Goal: Task Accomplishment & Management: Manage account settings

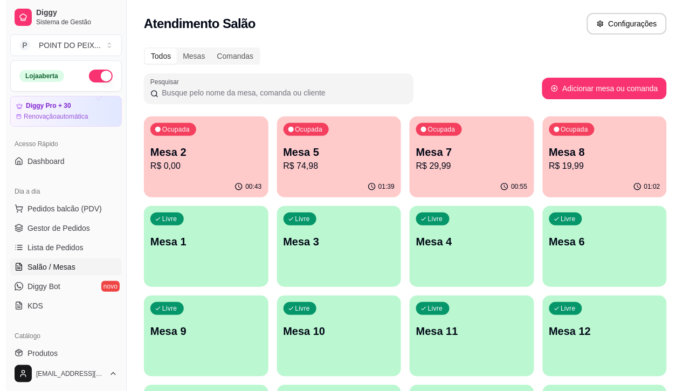
scroll to position [67, 0]
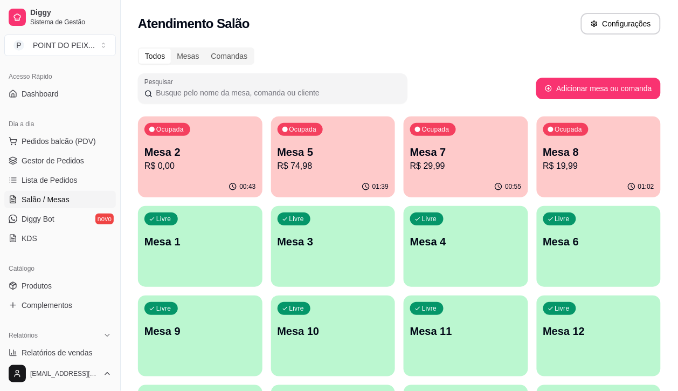
click at [277, 238] on p "Mesa 3" at bounding box center [333, 241] width 112 height 15
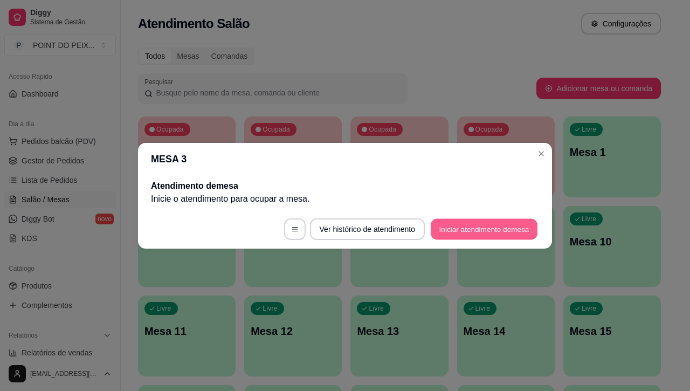
click at [485, 224] on button "Iniciar atendimento de mesa" at bounding box center [483, 228] width 107 height 21
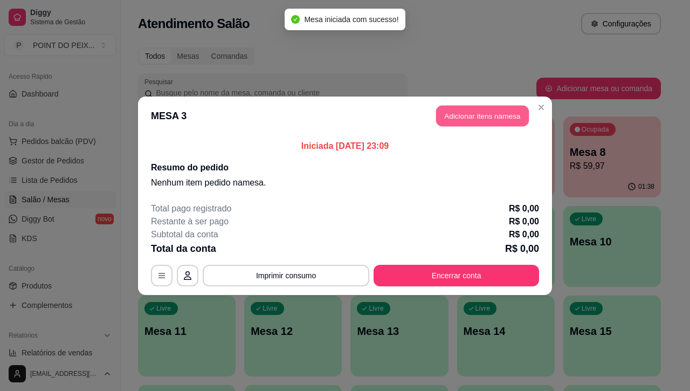
click at [483, 119] on button "Adicionar itens na mesa" at bounding box center [482, 115] width 93 height 21
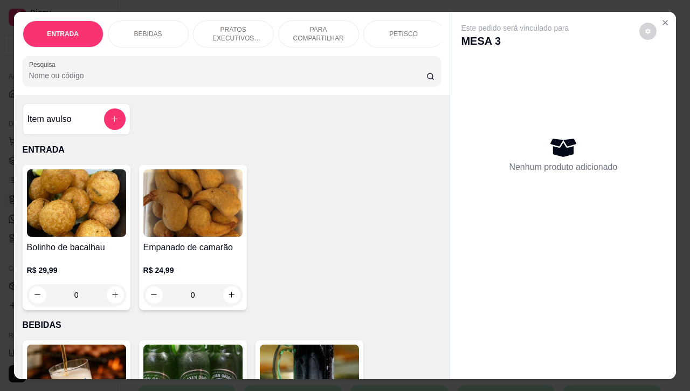
click at [401, 30] on p "PETISCO" at bounding box center [403, 34] width 29 height 9
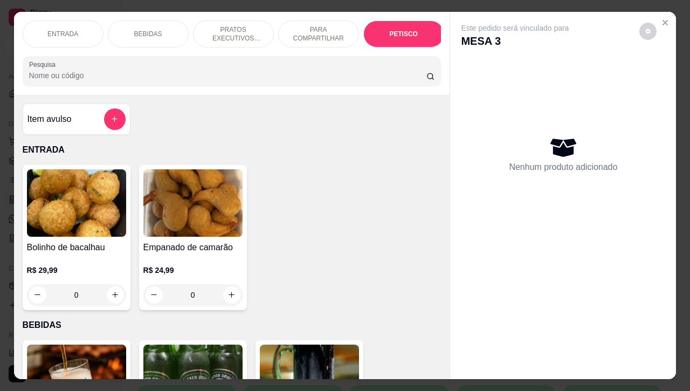
scroll to position [2515, 0]
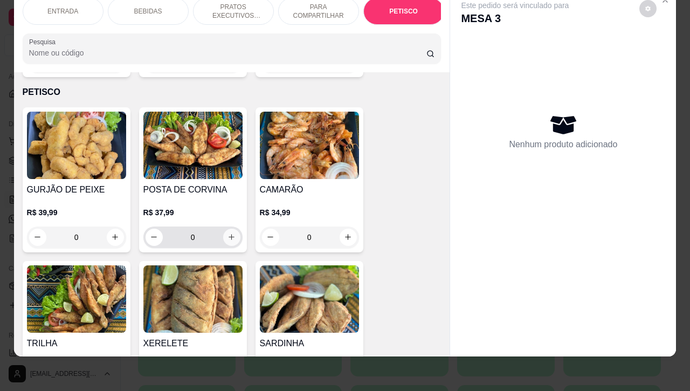
click at [230, 228] on button "increase-product-quantity" at bounding box center [231, 236] width 17 height 17
type input "1"
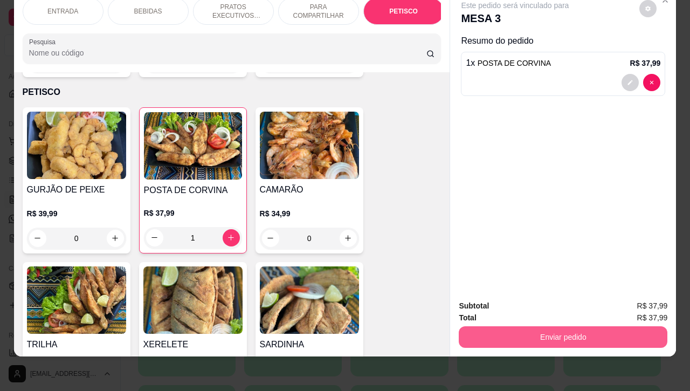
click at [525, 329] on button "Enviar pedido" at bounding box center [562, 337] width 209 height 22
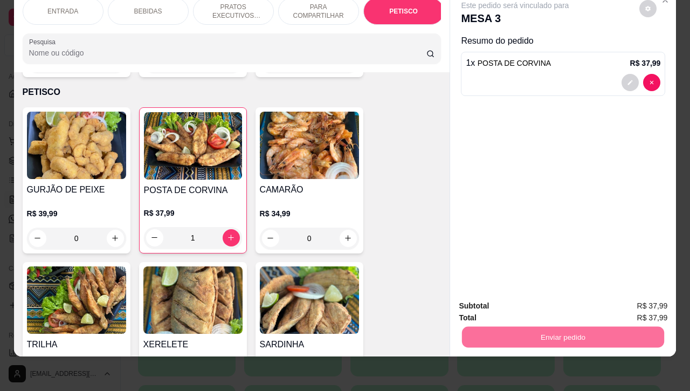
click at [557, 300] on button "Registrar cliente" at bounding box center [565, 299] width 71 height 20
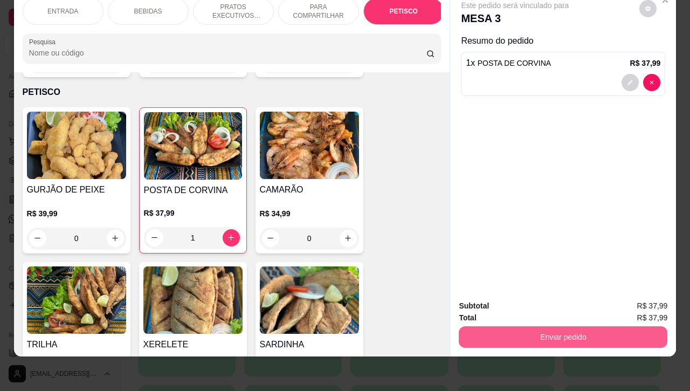
click at [597, 326] on button "Enviar pedido" at bounding box center [562, 337] width 209 height 22
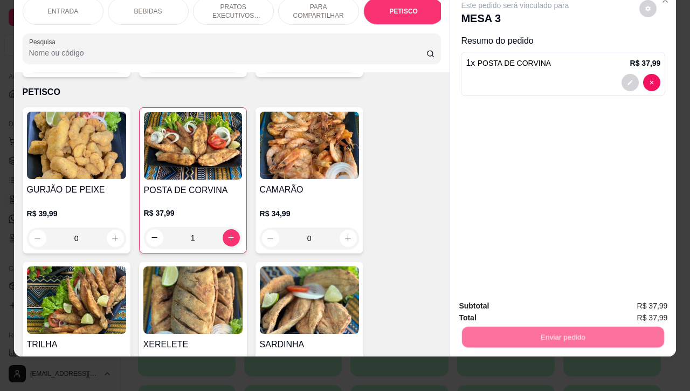
click at [627, 296] on button "Enviar pedido" at bounding box center [637, 299] width 61 height 20
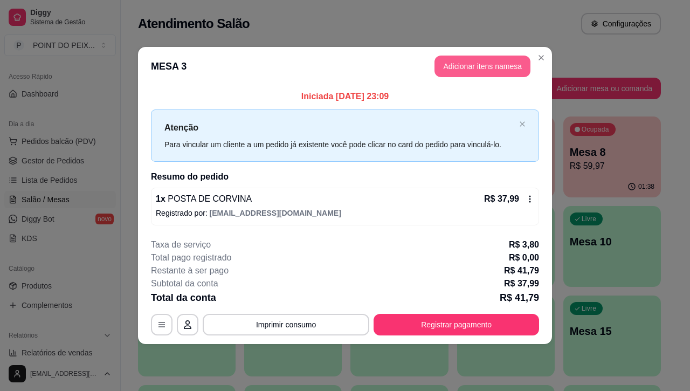
click at [473, 70] on button "Adicionar itens na mesa" at bounding box center [482, 66] width 96 height 22
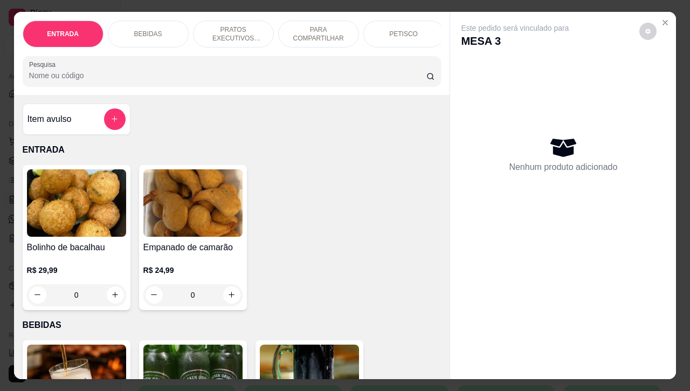
click at [400, 30] on p "PETISCO" at bounding box center [403, 34] width 29 height 9
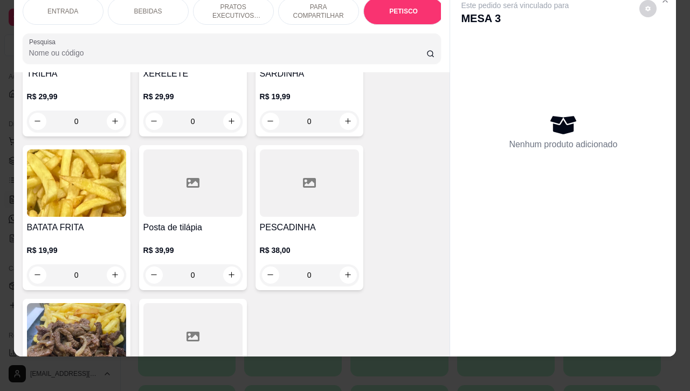
scroll to position [2852, 0]
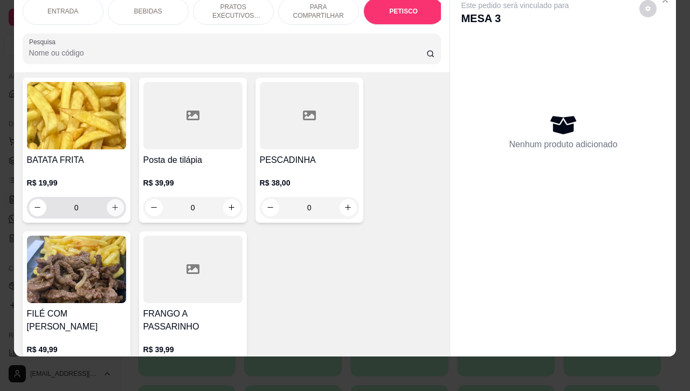
click at [111, 203] on icon "increase-product-quantity" at bounding box center [115, 207] width 8 height 8
type input "1"
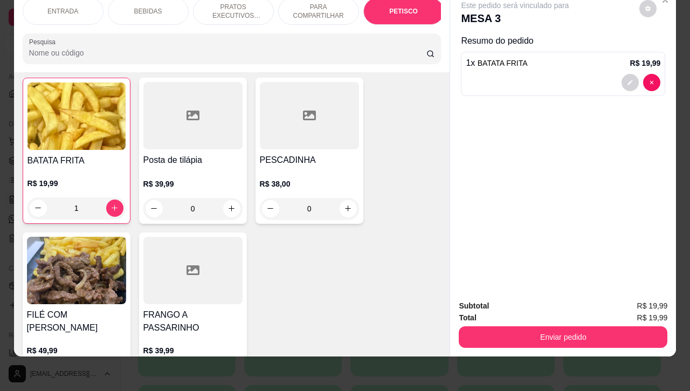
scroll to position [2853, 0]
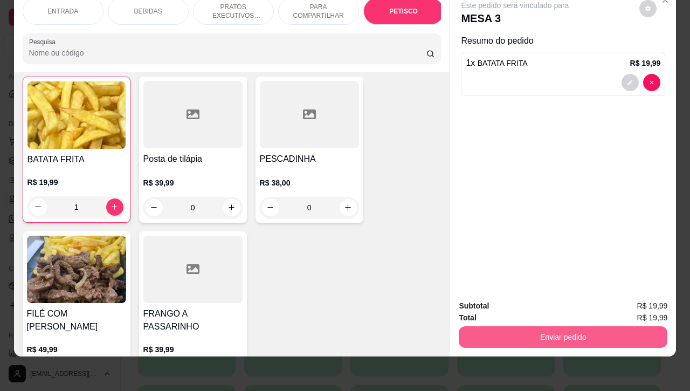
click at [550, 326] on button "Enviar pedido" at bounding box center [562, 337] width 209 height 22
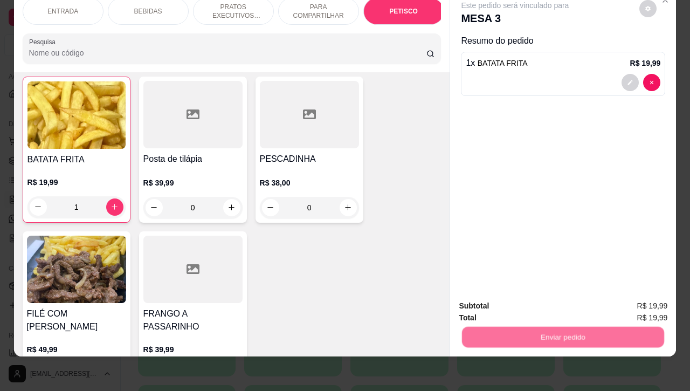
click at [538, 302] on button "Registrar cliente" at bounding box center [565, 299] width 69 height 20
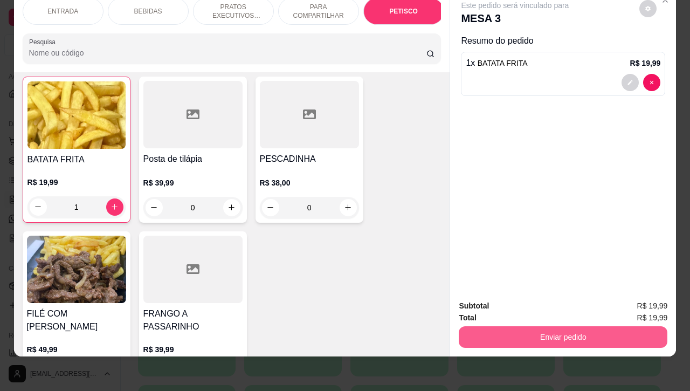
click at [582, 328] on button "Enviar pedido" at bounding box center [562, 337] width 209 height 22
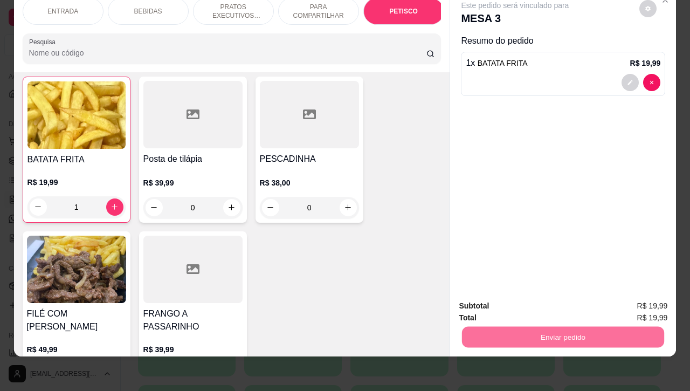
click at [629, 297] on button "Enviar pedido" at bounding box center [637, 299] width 61 height 20
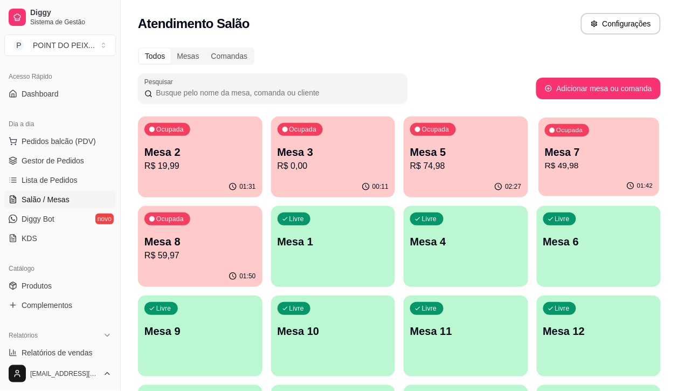
click at [545, 154] on p "Mesa 7" at bounding box center [599, 152] width 108 height 15
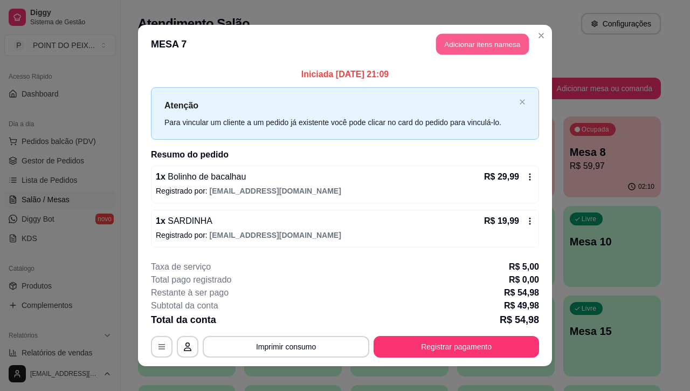
click at [476, 47] on button "Adicionar itens na mesa" at bounding box center [482, 44] width 93 height 21
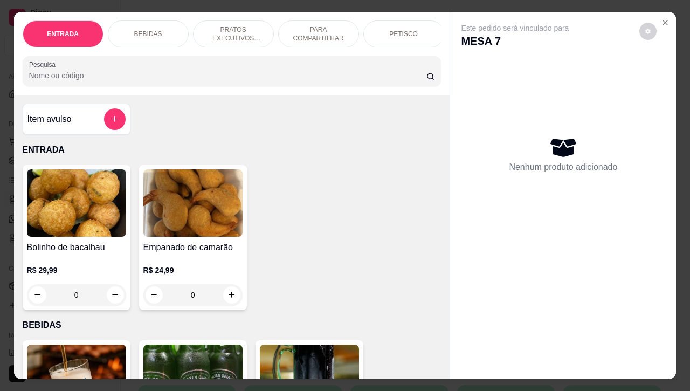
click at [151, 30] on p "BEBIDAS" at bounding box center [148, 34] width 28 height 9
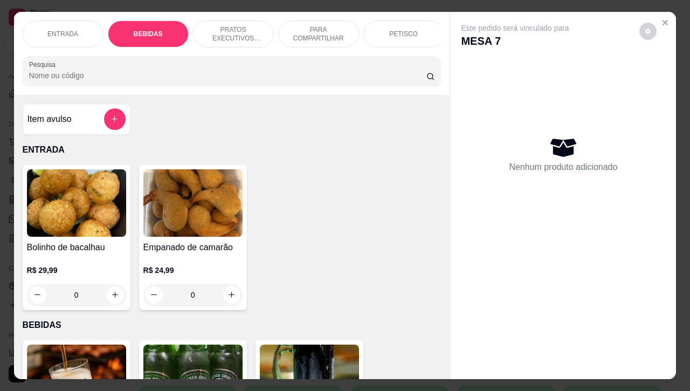
scroll to position [224, 0]
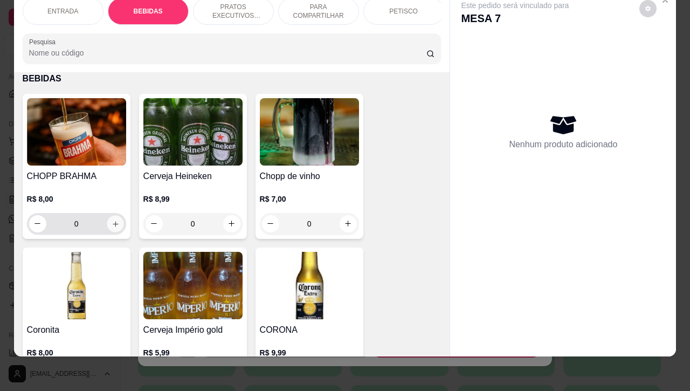
click at [111, 224] on icon "increase-product-quantity" at bounding box center [115, 223] width 8 height 8
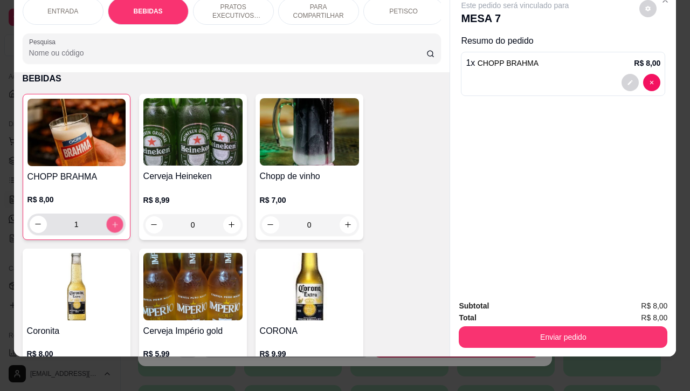
click at [110, 224] on icon "increase-product-quantity" at bounding box center [114, 224] width 8 height 8
type input "4"
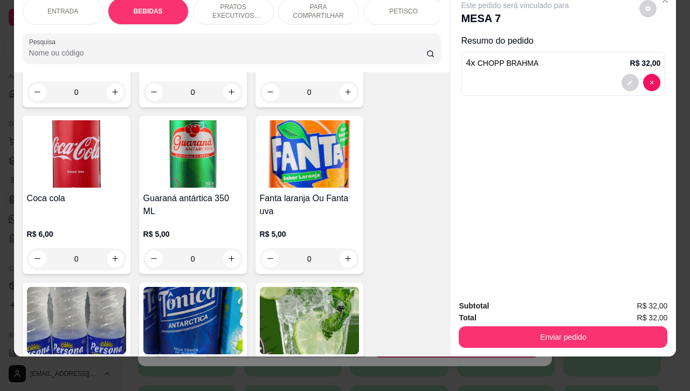
scroll to position [762, 0]
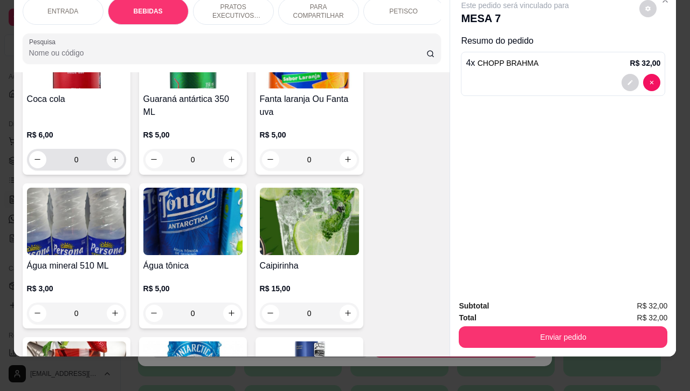
click at [107, 165] on button "increase-product-quantity" at bounding box center [115, 159] width 17 height 17
type input "1"
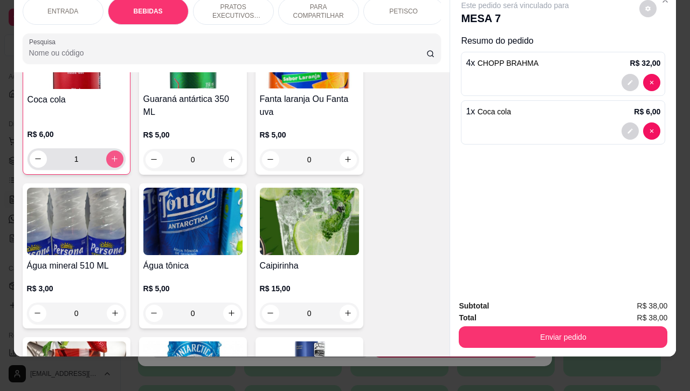
scroll to position [763, 0]
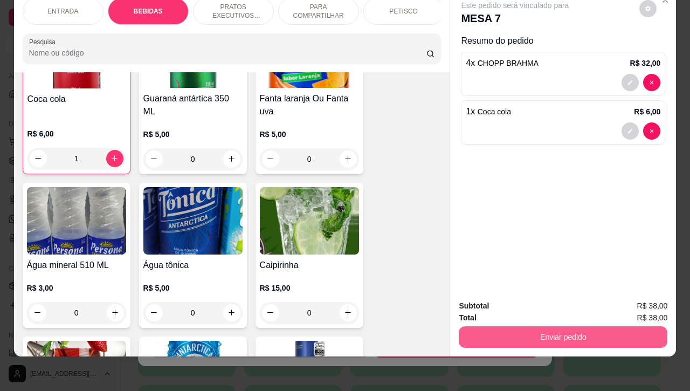
click at [567, 326] on button "Enviar pedido" at bounding box center [562, 337] width 209 height 22
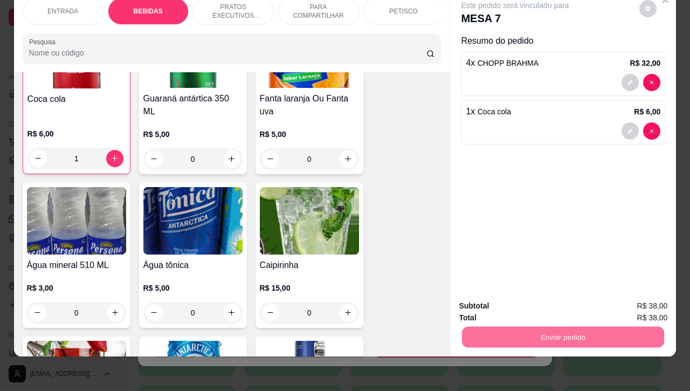
click at [636, 302] on button "Enviar pedido" at bounding box center [637, 299] width 61 height 20
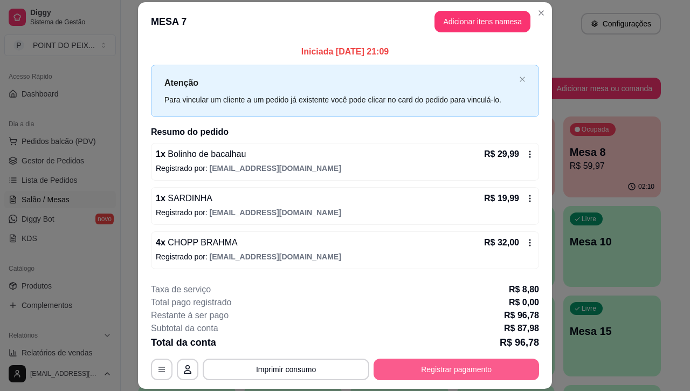
click at [467, 365] on button "Registrar pagamento" at bounding box center [455, 369] width 165 height 22
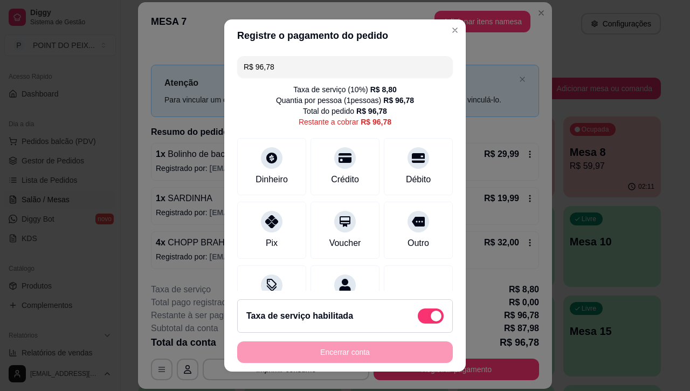
click at [418, 314] on span at bounding box center [431, 315] width 26 height 15
click at [417, 317] on input "checkbox" at bounding box center [420, 320] width 7 height 7
checkbox input "true"
type input "R$ 87,98"
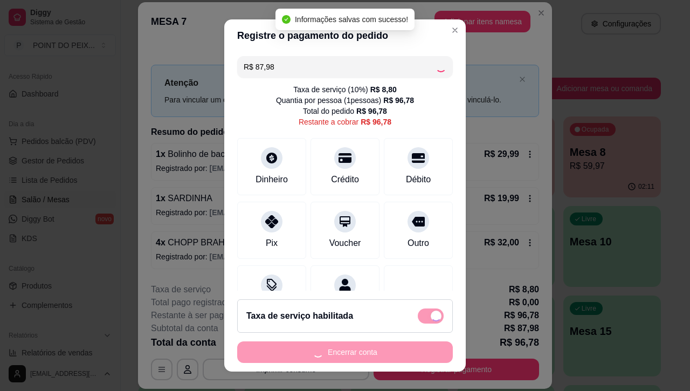
checkbox input "false"
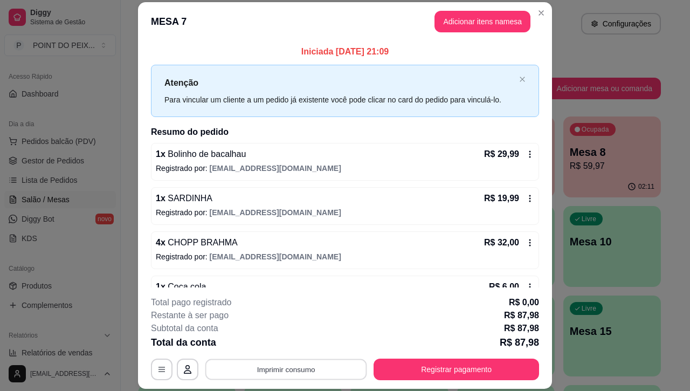
click at [311, 373] on button "Imprimir consumo" at bounding box center [286, 369] width 162 height 21
click at [294, 346] on button "IMPRESSORA" at bounding box center [283, 344] width 75 height 17
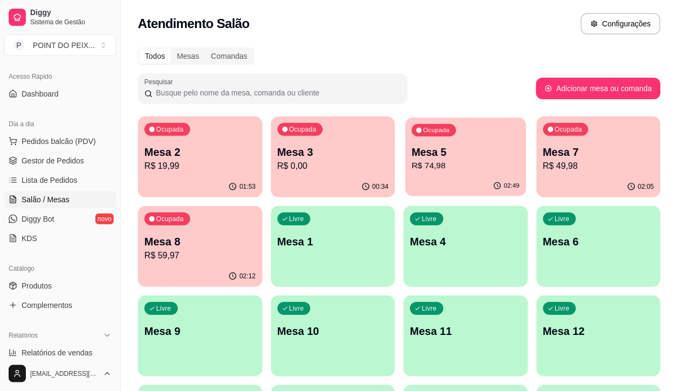
click at [412, 157] on p "Mesa 5" at bounding box center [466, 152] width 108 height 15
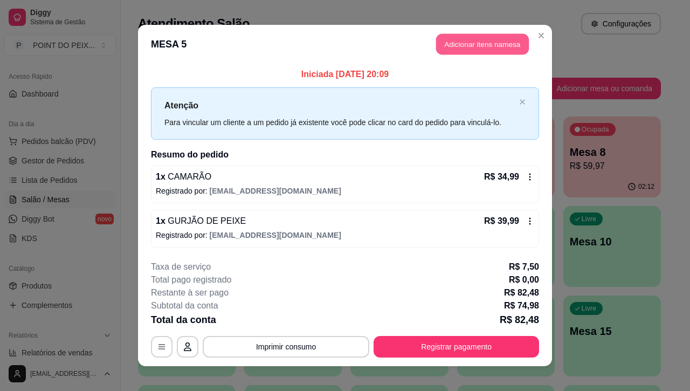
click at [459, 47] on button "Adicionar itens na mesa" at bounding box center [482, 44] width 93 height 21
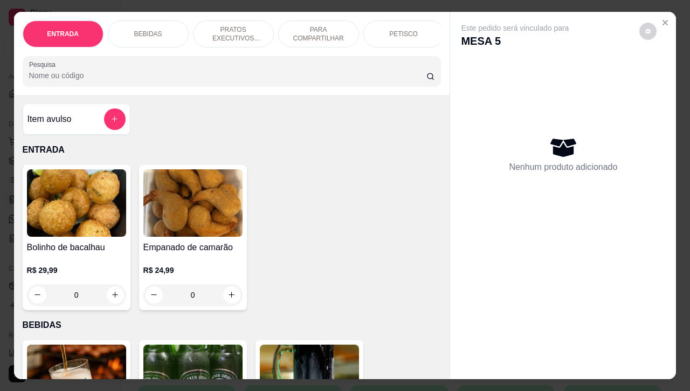
click at [150, 32] on p "BEBIDAS" at bounding box center [148, 34] width 28 height 9
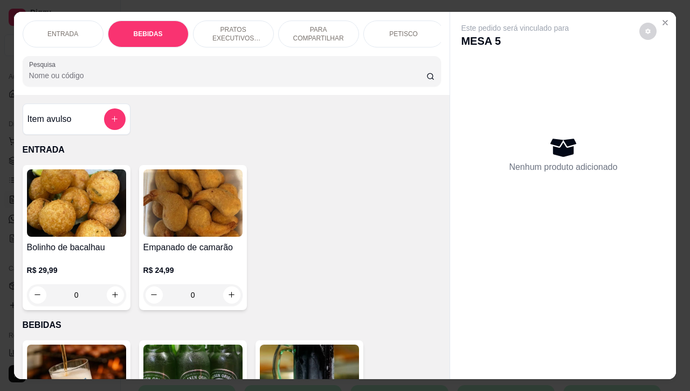
scroll to position [224, 0]
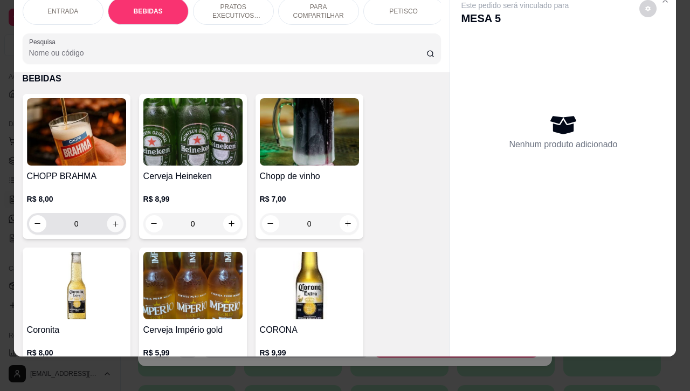
click at [111, 225] on icon "increase-product-quantity" at bounding box center [115, 223] width 8 height 8
click at [113, 225] on icon "increase-product-quantity" at bounding box center [115, 223] width 5 height 5
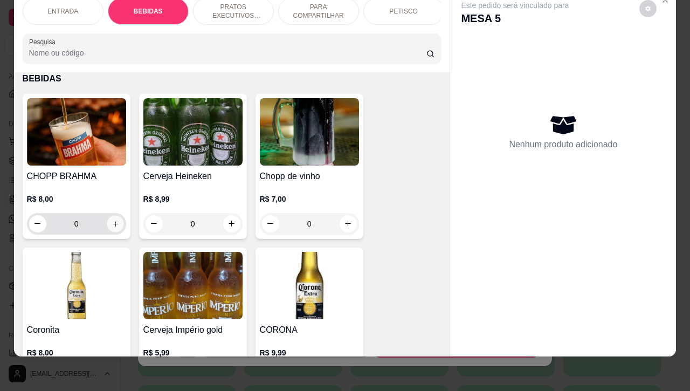
click at [113, 225] on icon "increase-product-quantity" at bounding box center [115, 223] width 5 height 5
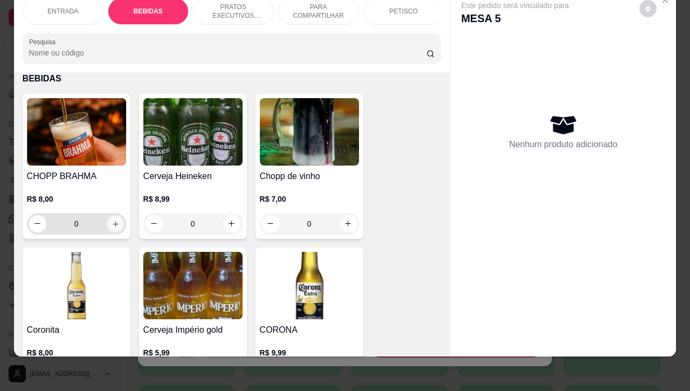
click at [113, 225] on icon "increase-product-quantity" at bounding box center [115, 223] width 5 height 5
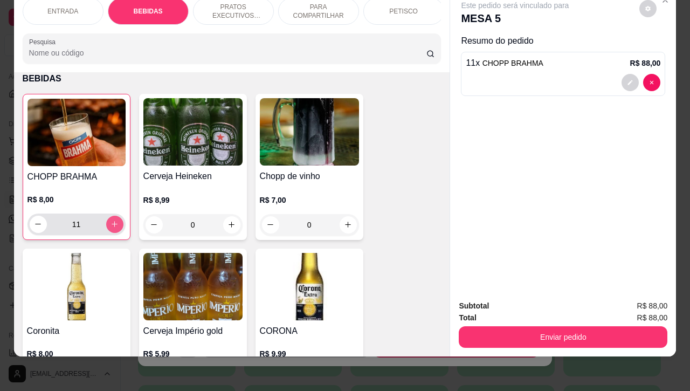
click at [112, 225] on icon "increase-product-quantity" at bounding box center [115, 224] width 6 height 6
click at [34, 224] on icon "decrease-product-quantity" at bounding box center [38, 224] width 8 height 8
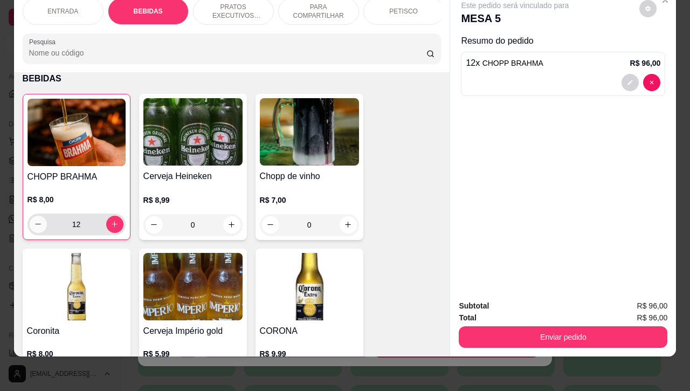
click at [34, 224] on icon "decrease-product-quantity" at bounding box center [38, 224] width 8 height 8
type input "10"
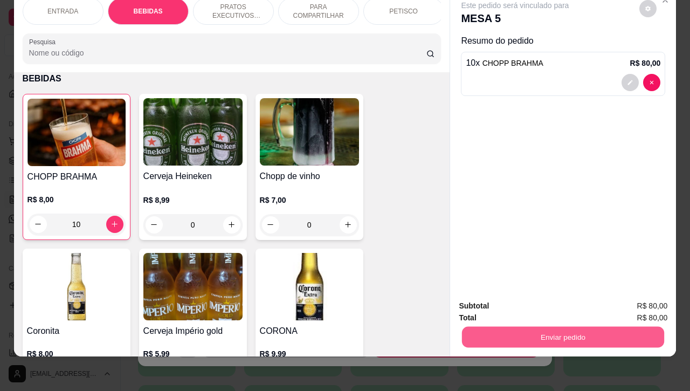
click at [559, 326] on button "Enviar pedido" at bounding box center [563, 336] width 202 height 21
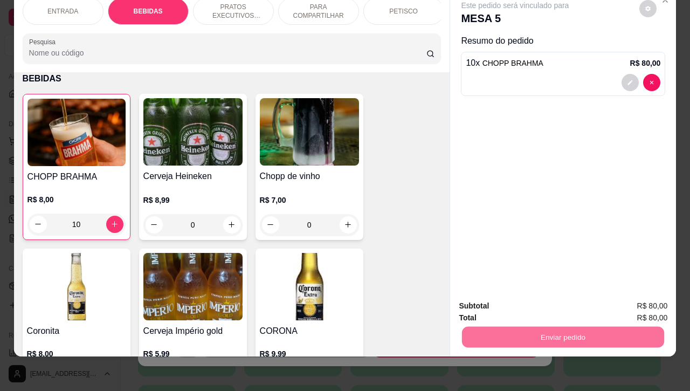
click at [631, 299] on button "Enviar pedido" at bounding box center [637, 299] width 61 height 20
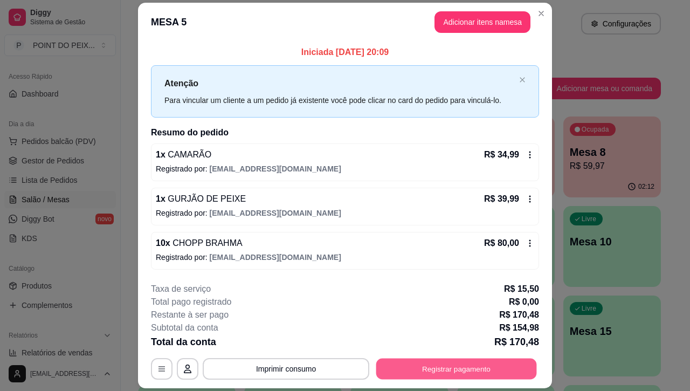
click at [425, 367] on button "Registrar pagamento" at bounding box center [456, 368] width 161 height 21
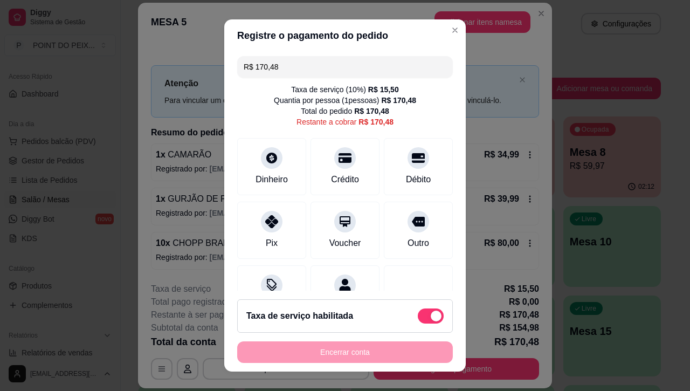
click at [418, 310] on span at bounding box center [431, 315] width 26 height 15
click at [417, 317] on input "checkbox" at bounding box center [420, 320] width 7 height 7
checkbox input "true"
type input "R$ 154,98"
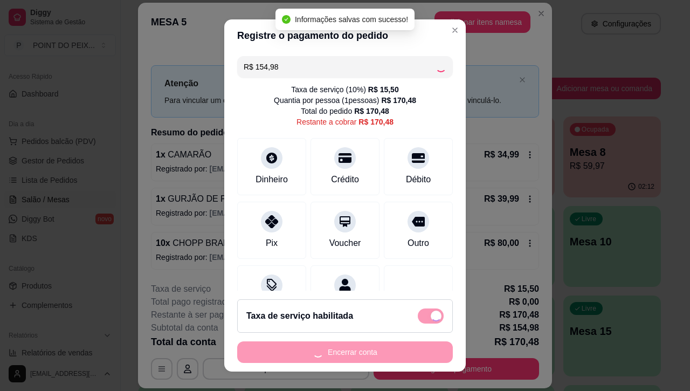
checkbox input "false"
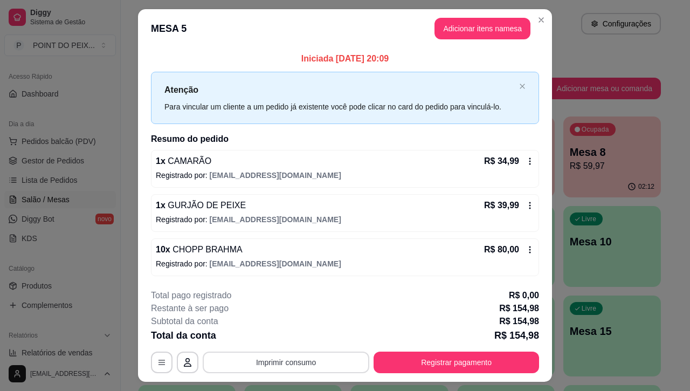
click at [301, 362] on button "Imprimir consumo" at bounding box center [286, 362] width 166 height 22
click at [290, 337] on button "IMPRESSORA" at bounding box center [283, 337] width 75 height 17
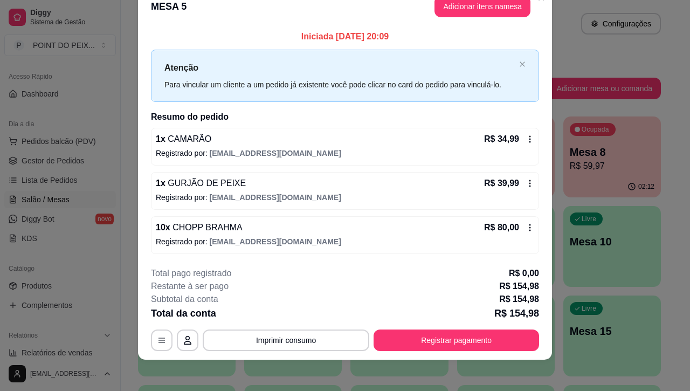
scroll to position [25, 0]
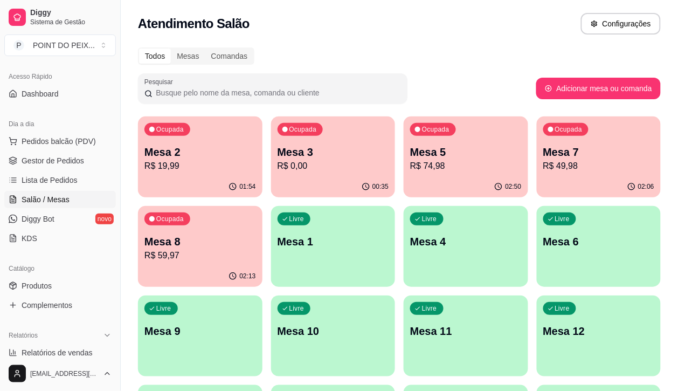
click at [543, 162] on p "R$ 49,98" at bounding box center [599, 165] width 112 height 13
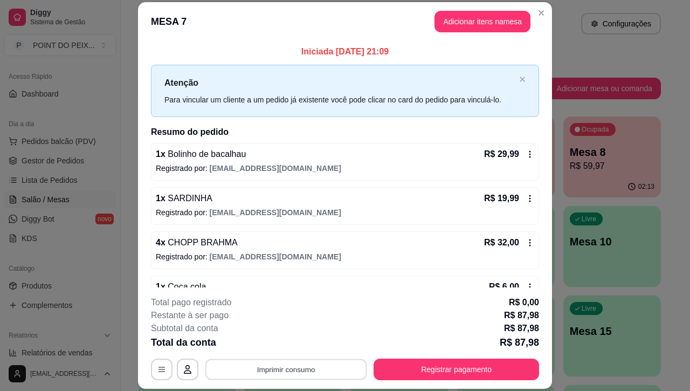
click at [310, 370] on button "Imprimir consumo" at bounding box center [286, 369] width 162 height 21
click at [365, 316] on div "Restante à ser pago R$ 87,98" at bounding box center [345, 315] width 388 height 13
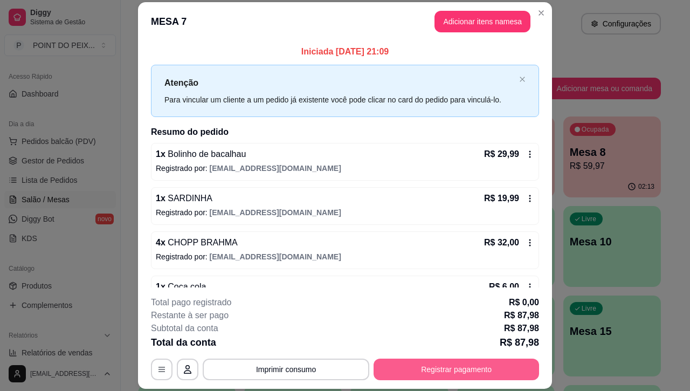
click at [408, 375] on button "Registrar pagamento" at bounding box center [455, 369] width 165 height 22
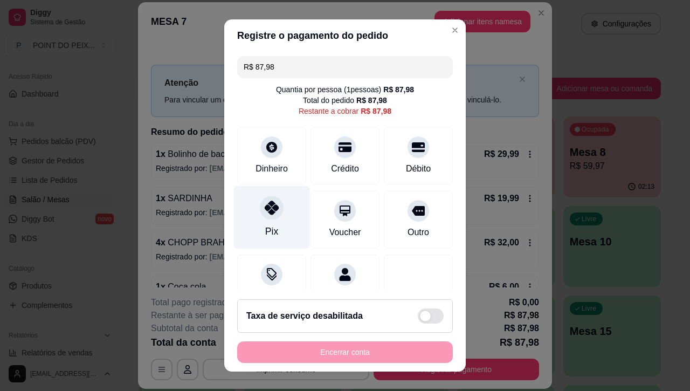
click at [264, 219] on div at bounding box center [272, 208] width 24 height 24
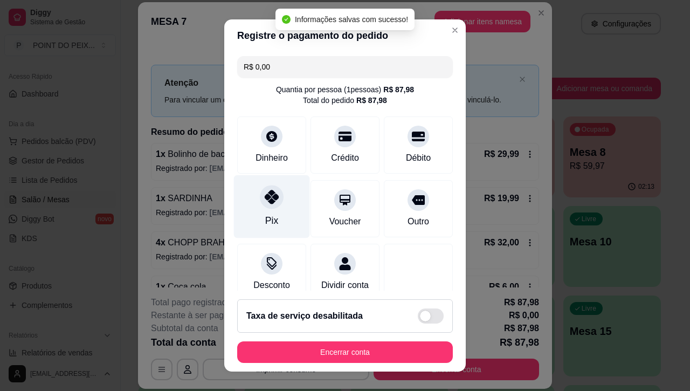
type input "R$ 0,00"
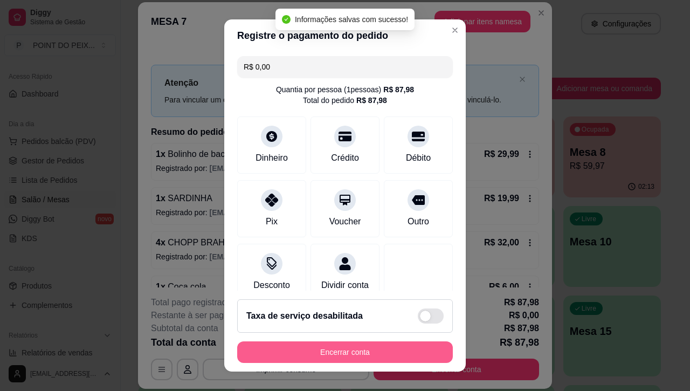
click at [326, 351] on button "Encerrar conta" at bounding box center [345, 352] width 216 height 22
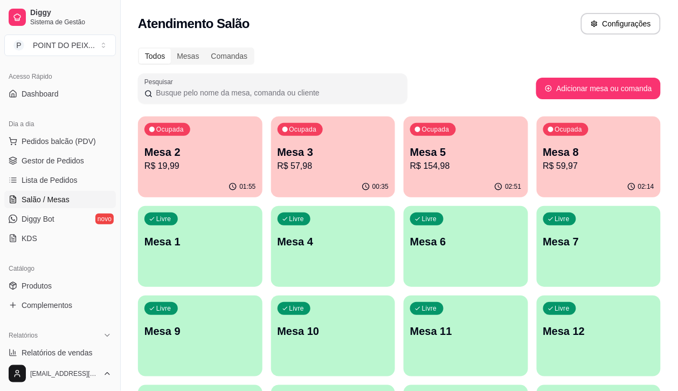
click at [421, 157] on p "Mesa 5" at bounding box center [466, 151] width 112 height 15
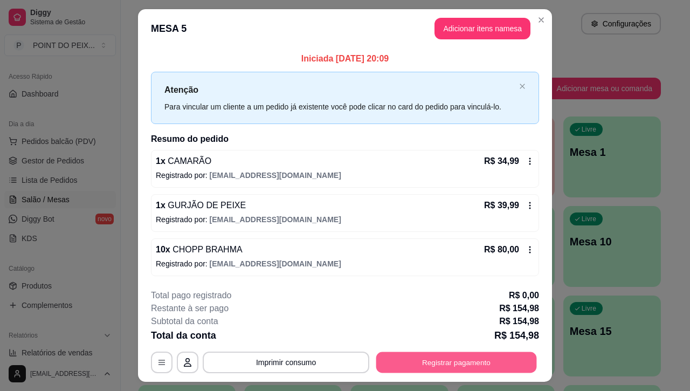
click at [428, 358] on button "Registrar pagamento" at bounding box center [456, 362] width 161 height 21
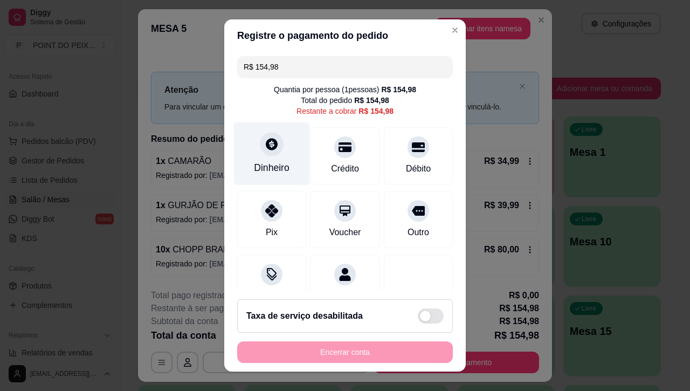
click at [260, 150] on div at bounding box center [272, 145] width 24 height 24
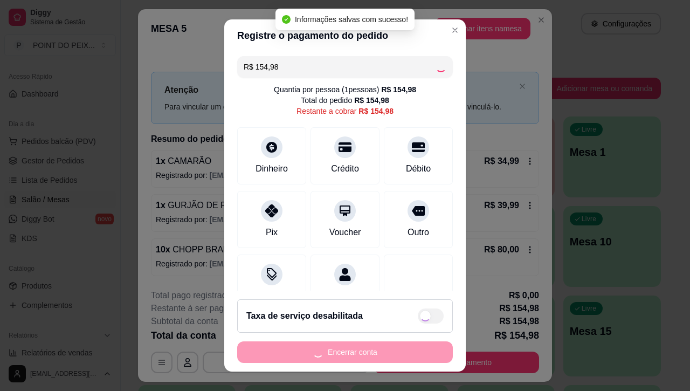
type input "R$ 0,00"
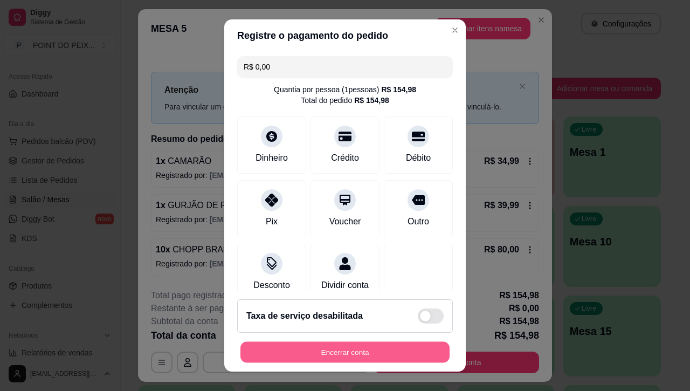
click at [335, 350] on button "Encerrar conta" at bounding box center [344, 351] width 209 height 21
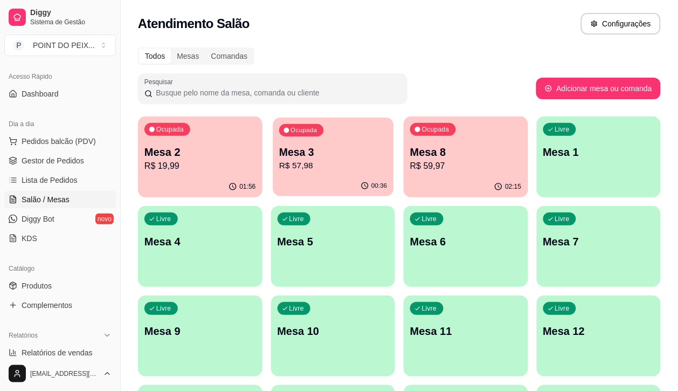
click at [305, 173] on div "Ocupada Mesa 3 R$ 57,98" at bounding box center [333, 146] width 121 height 58
click at [217, 168] on p "R$ 19,99" at bounding box center [200, 165] width 112 height 13
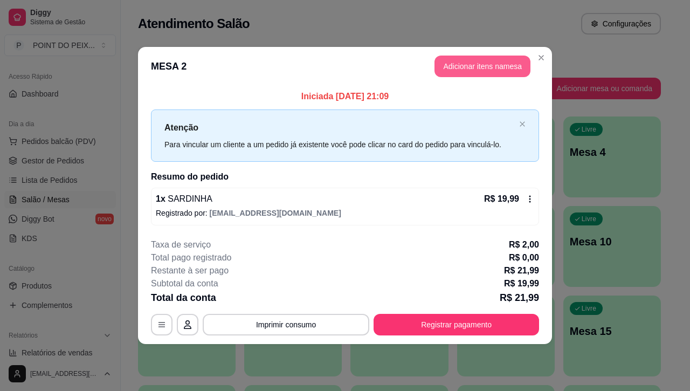
click at [513, 65] on button "Adicionar itens na mesa" at bounding box center [482, 66] width 96 height 22
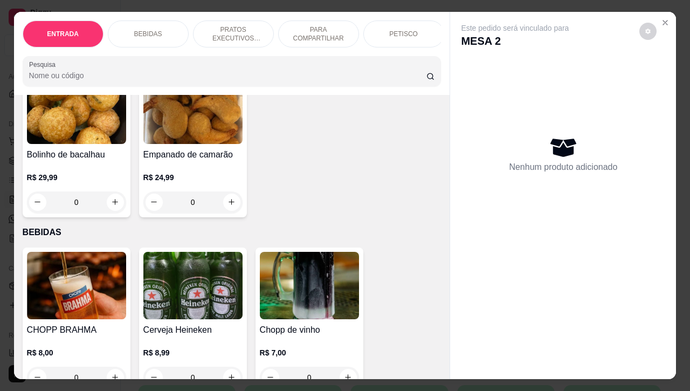
scroll to position [135, 0]
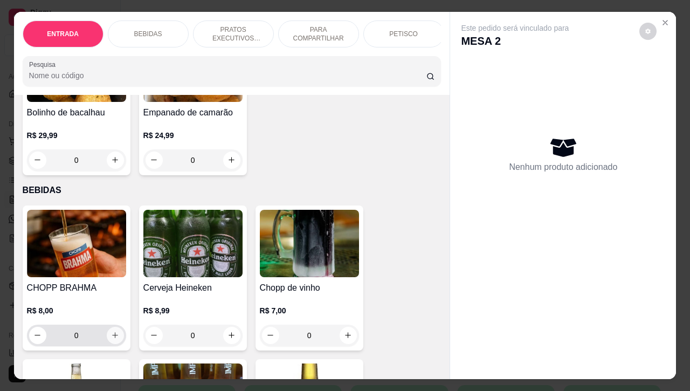
click at [111, 339] on icon "increase-product-quantity" at bounding box center [115, 335] width 8 height 8
type input "3"
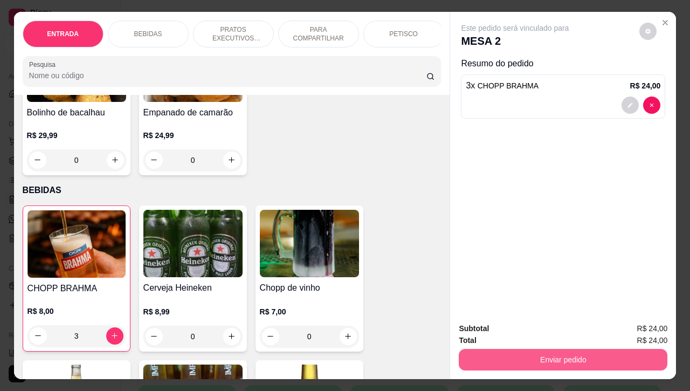
click at [568, 349] on button "Enviar pedido" at bounding box center [562, 360] width 209 height 22
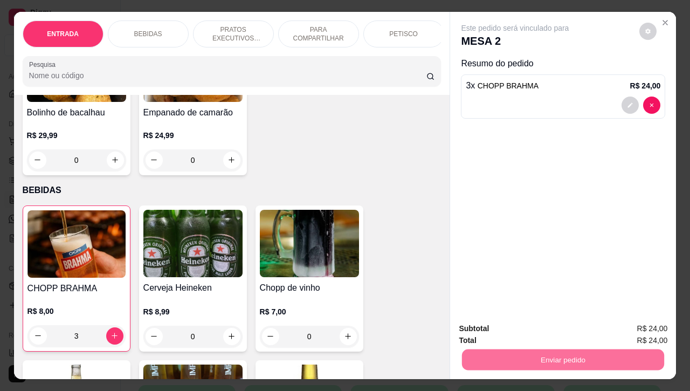
click at [643, 324] on button "Enviar pedido" at bounding box center [637, 327] width 61 height 20
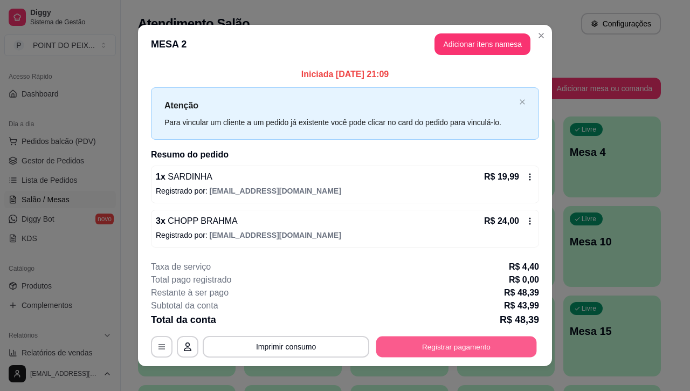
click at [495, 348] on button "Registrar pagamento" at bounding box center [456, 346] width 161 height 21
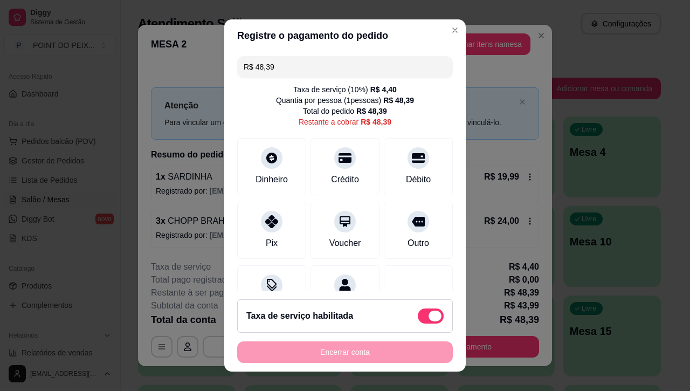
click at [428, 315] on span at bounding box center [434, 315] width 13 height 11
click at [418, 317] on input "checkbox" at bounding box center [420, 320] width 7 height 7
checkbox input "true"
type input "R$ 43,99"
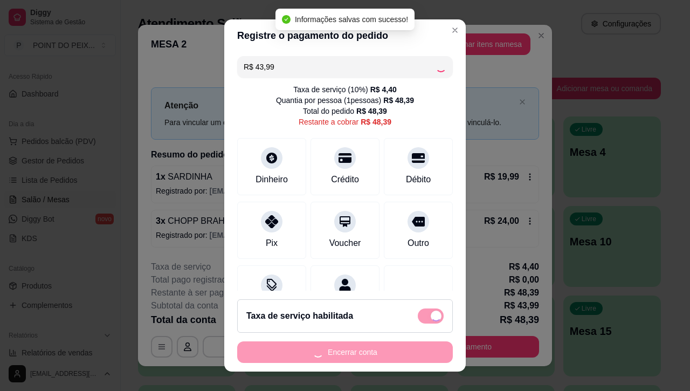
checkbox input "false"
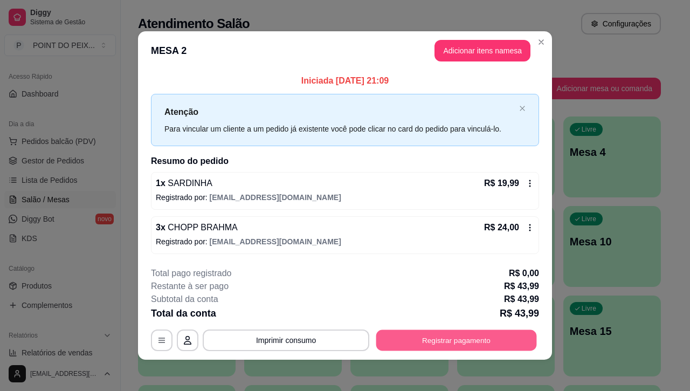
click at [450, 349] on button "Registrar pagamento" at bounding box center [456, 340] width 161 height 21
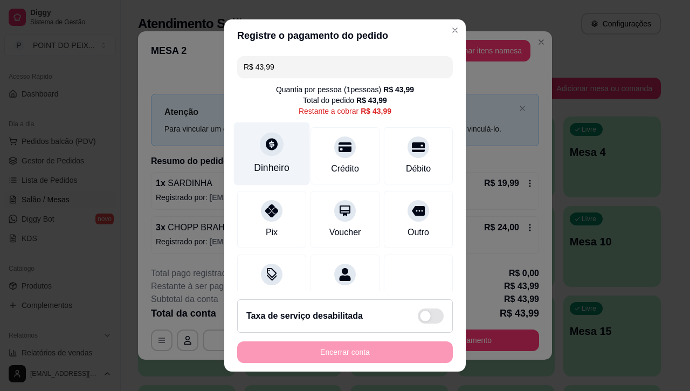
click at [254, 158] on div "Dinheiro" at bounding box center [272, 153] width 76 height 63
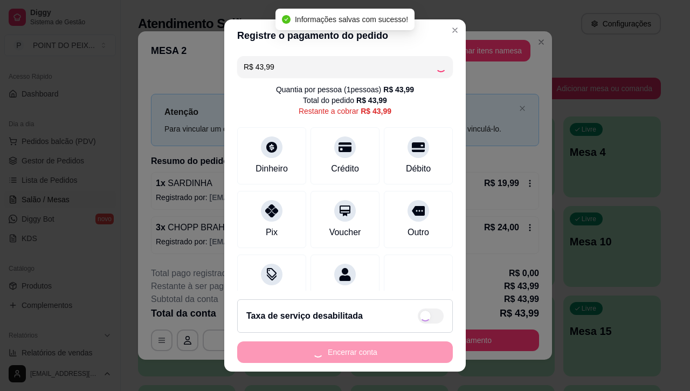
type input "R$ 0,00"
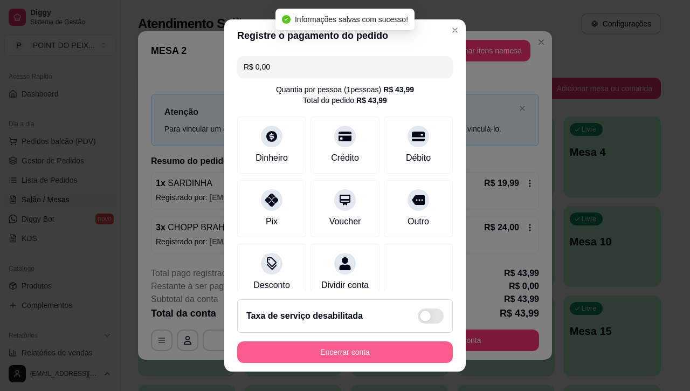
click at [370, 346] on button "Encerrar conta" at bounding box center [345, 352] width 216 height 22
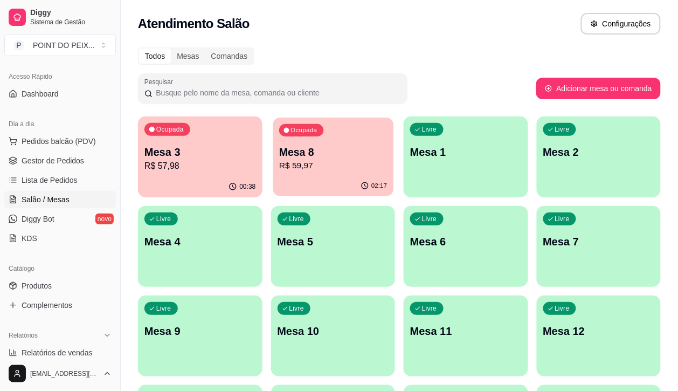
click at [300, 173] on div "Ocupada Mesa 8 R$ 59,97" at bounding box center [333, 146] width 121 height 58
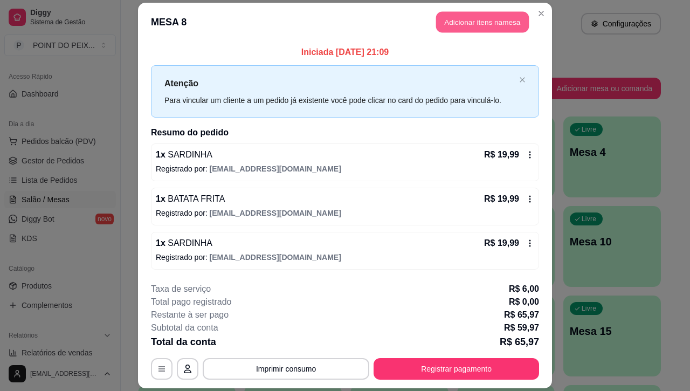
click at [471, 22] on button "Adicionar itens na mesa" at bounding box center [482, 22] width 93 height 21
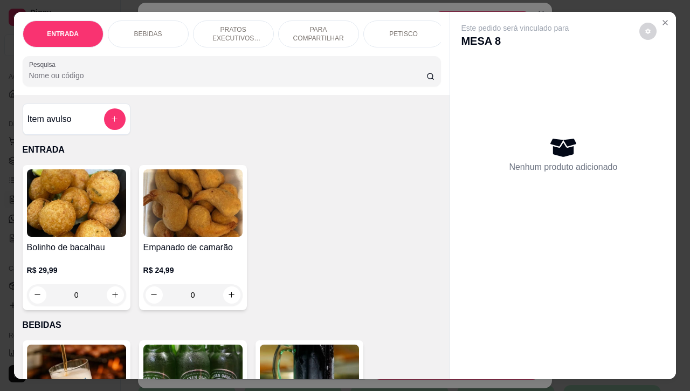
click at [156, 31] on div "BEBIDAS" at bounding box center [148, 33] width 81 height 27
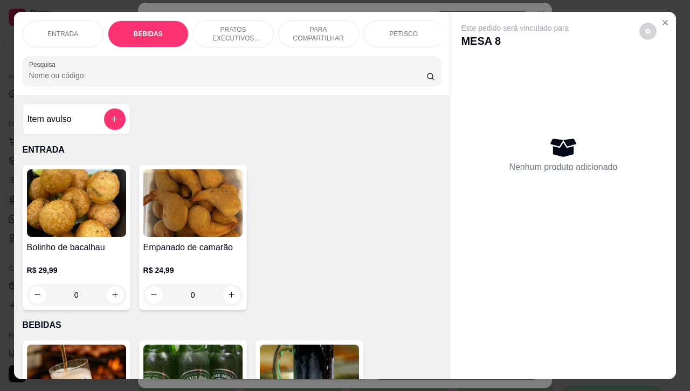
scroll to position [224, 0]
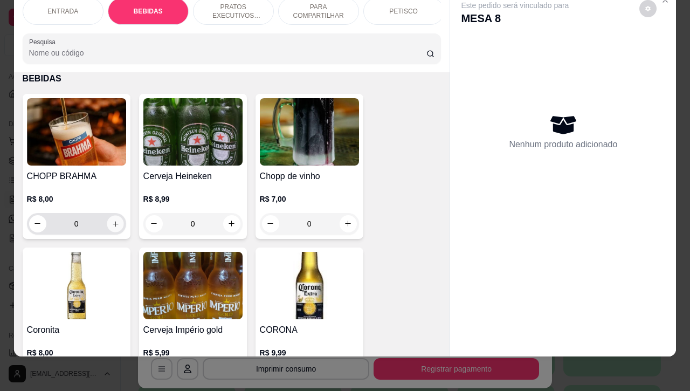
click at [114, 219] on button "increase-product-quantity" at bounding box center [115, 223] width 17 height 17
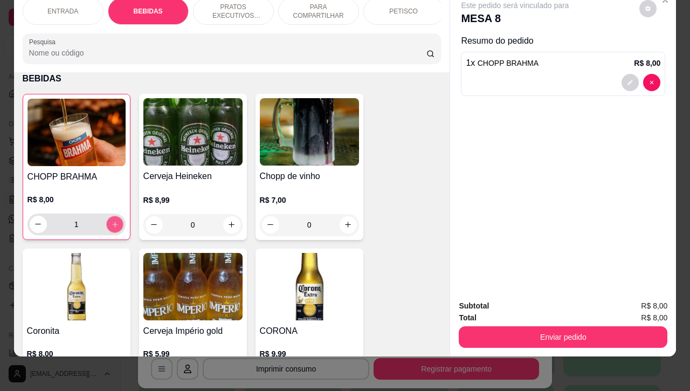
click at [113, 223] on button "increase-product-quantity" at bounding box center [114, 224] width 17 height 17
type input "4"
click at [537, 338] on div "Subtotal R$ 32,00 Total R$ 32,00 Enviar pedido" at bounding box center [563, 323] width 226 height 65
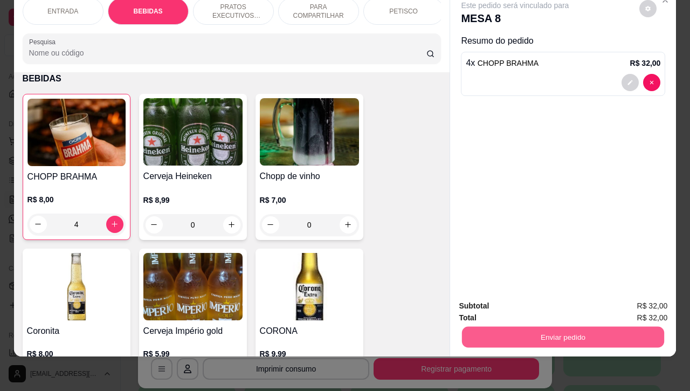
click at [550, 326] on button "Enviar pedido" at bounding box center [563, 336] width 202 height 21
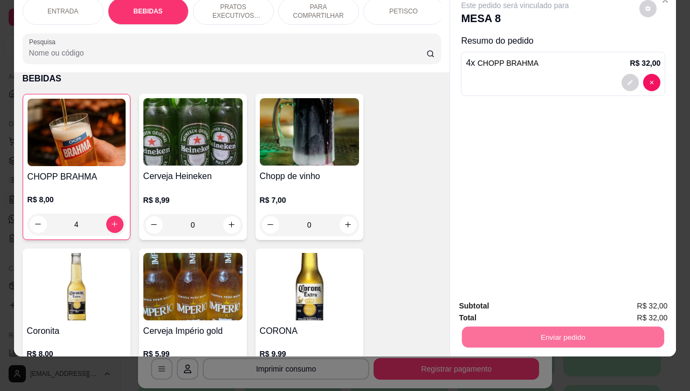
click at [637, 300] on button "Enviar pedido" at bounding box center [637, 299] width 61 height 20
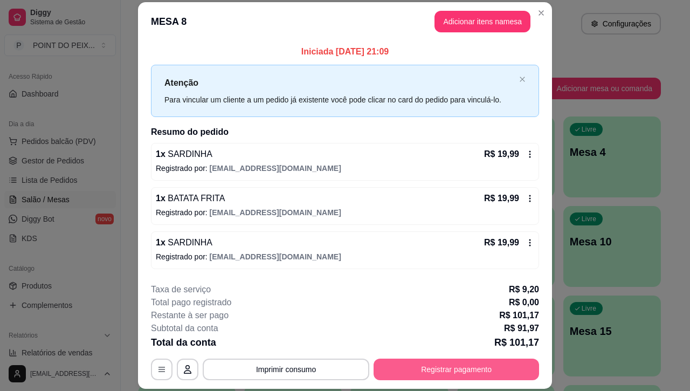
click at [436, 370] on button "Registrar pagamento" at bounding box center [455, 369] width 165 height 22
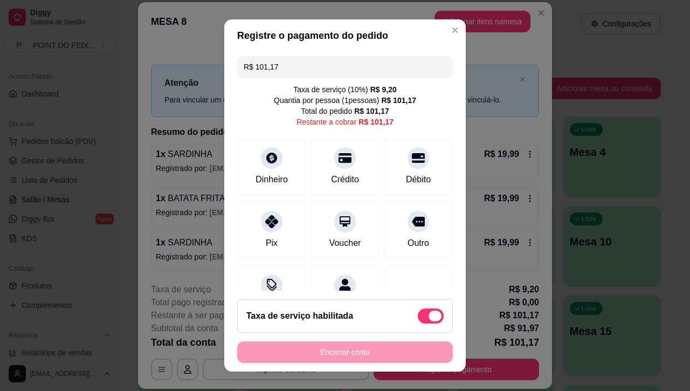
click at [418, 319] on span at bounding box center [431, 315] width 26 height 15
click at [417, 319] on input "checkbox" at bounding box center [420, 320] width 7 height 7
checkbox input "true"
type input "R$ 91,97"
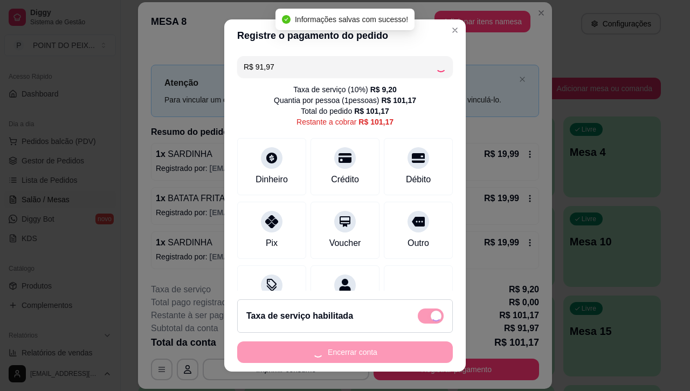
checkbox input "false"
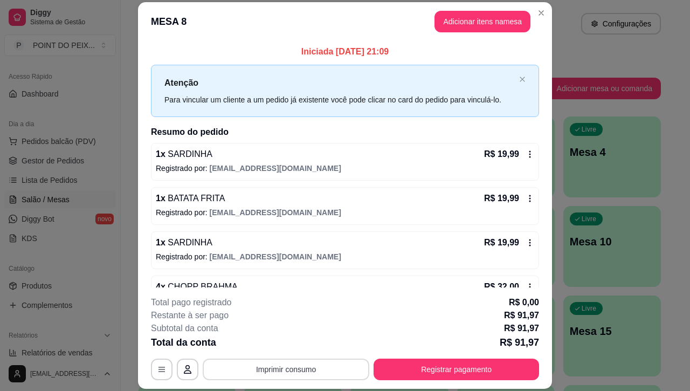
click at [305, 365] on button "Imprimir consumo" at bounding box center [286, 369] width 166 height 22
click at [291, 346] on button "IMPRESSORA" at bounding box center [284, 344] width 78 height 17
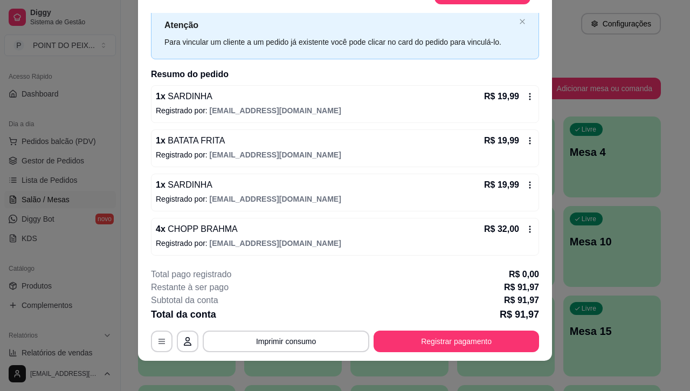
scroll to position [32, 0]
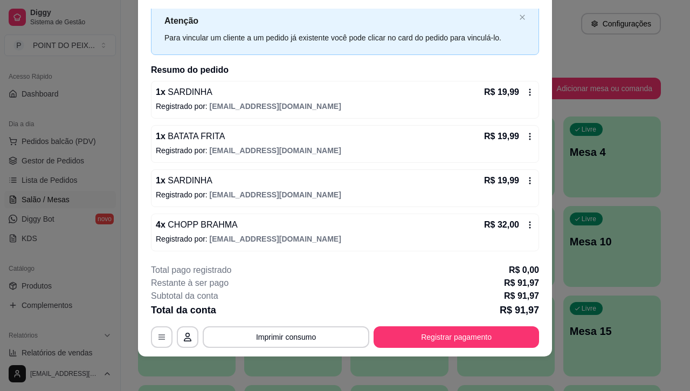
click at [525, 223] on icon at bounding box center [529, 224] width 9 height 9
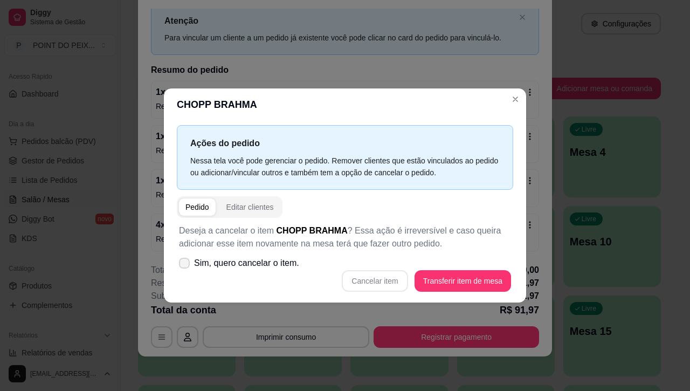
click at [184, 266] on icon at bounding box center [184, 263] width 9 height 6
click at [184, 266] on input "Sim, quero cancelar o item." at bounding box center [181, 268] width 7 height 7
checkbox input "true"
click at [362, 279] on button "Cancelar item" at bounding box center [375, 281] width 66 height 22
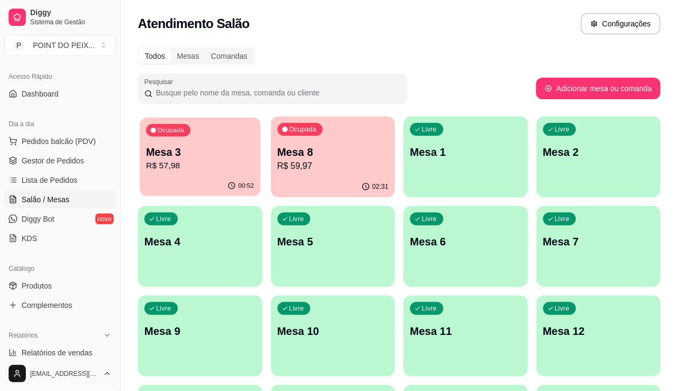
click at [189, 164] on p "R$ 57,98" at bounding box center [200, 165] width 108 height 12
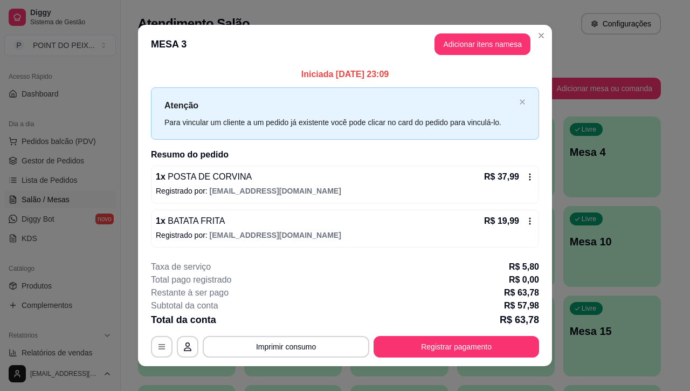
scroll to position [10, 0]
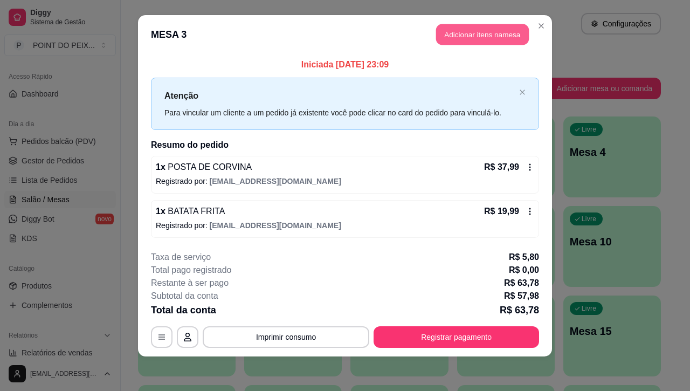
click at [465, 36] on button "Adicionar itens na mesa" at bounding box center [482, 34] width 93 height 21
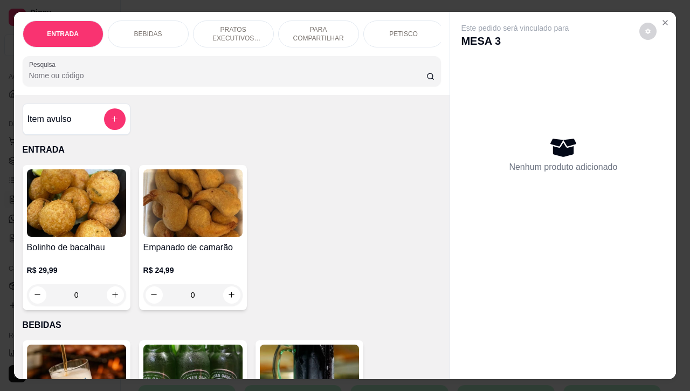
click at [149, 31] on p "BEBIDAS" at bounding box center [148, 34] width 28 height 9
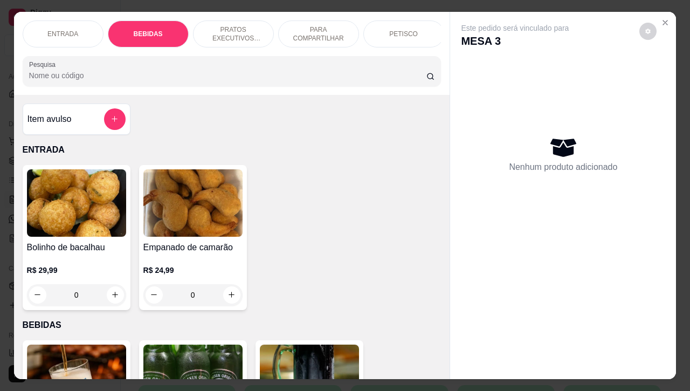
scroll to position [224, 0]
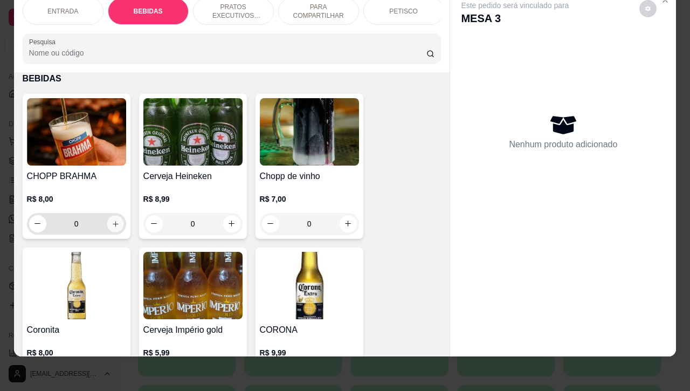
click at [111, 222] on icon "increase-product-quantity" at bounding box center [115, 223] width 8 height 8
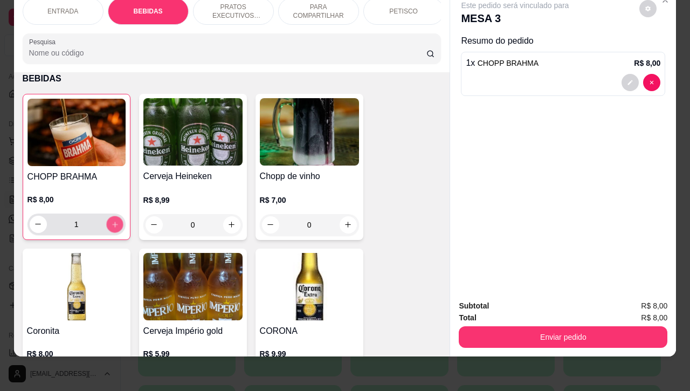
click at [110, 222] on icon "increase-product-quantity" at bounding box center [114, 224] width 8 height 8
type input "4"
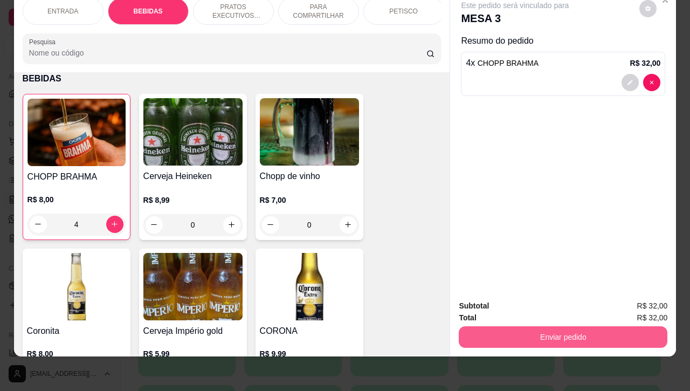
click at [567, 326] on button "Enviar pedido" at bounding box center [562, 337] width 209 height 22
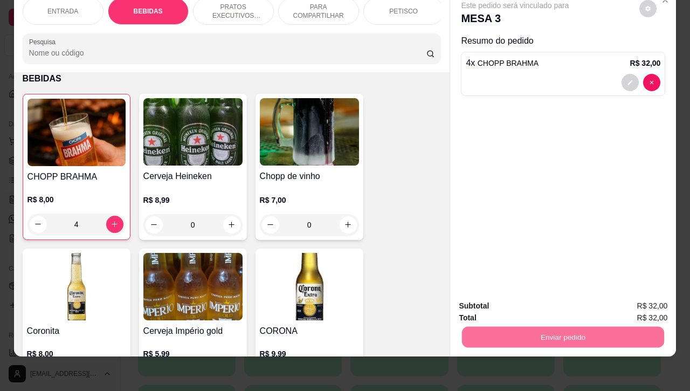
click at [649, 295] on button "Enviar pedido" at bounding box center [637, 299] width 59 height 20
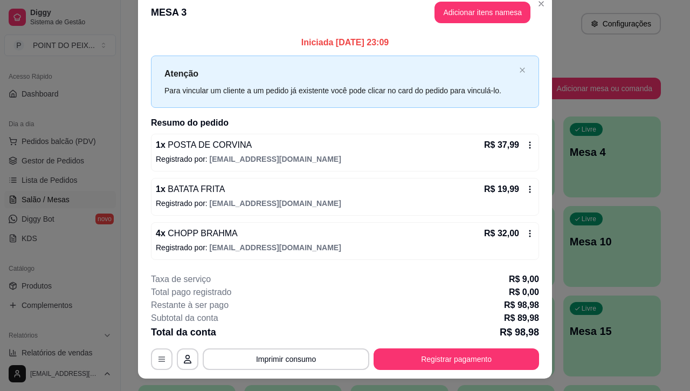
scroll to position [0, 0]
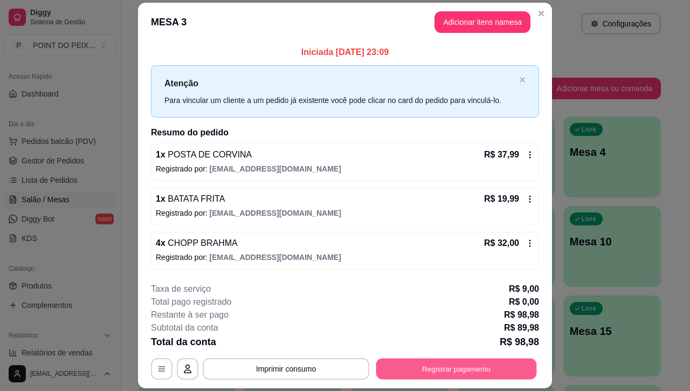
click at [426, 367] on button "Registrar pagamento" at bounding box center [456, 368] width 161 height 21
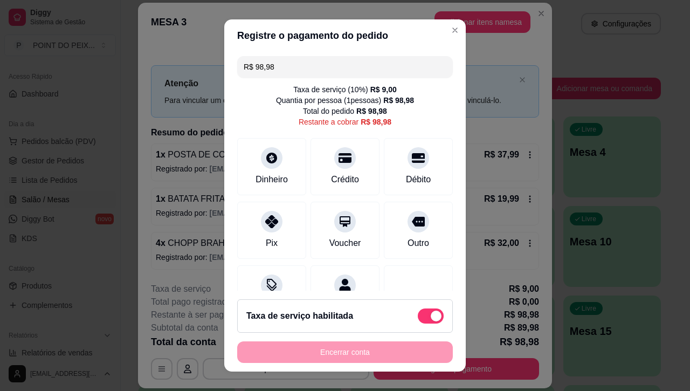
click at [418, 314] on span at bounding box center [431, 315] width 26 height 15
click at [417, 317] on input "checkbox" at bounding box center [420, 320] width 7 height 7
checkbox input "true"
type input "R$ 89,98"
checkbox input "false"
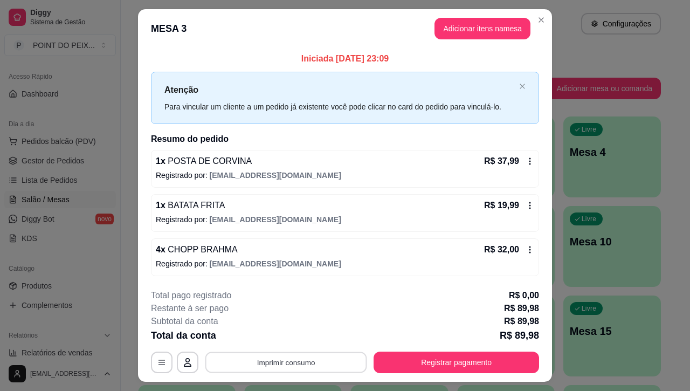
click at [310, 362] on button "Imprimir consumo" at bounding box center [286, 362] width 162 height 21
click at [298, 337] on button "IMPRESSORA" at bounding box center [284, 337] width 78 height 17
click at [480, 29] on button "Adicionar itens na mesa" at bounding box center [482, 28] width 93 height 21
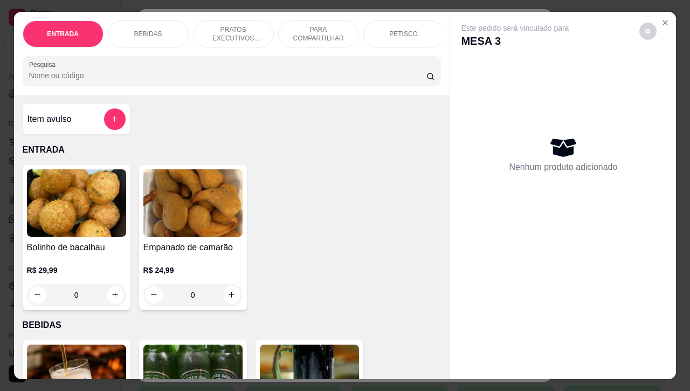
click at [136, 31] on p "BEBIDAS" at bounding box center [148, 34] width 28 height 9
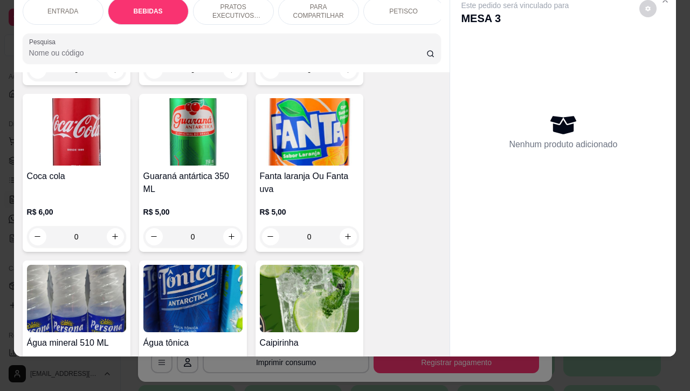
scroll to position [695, 0]
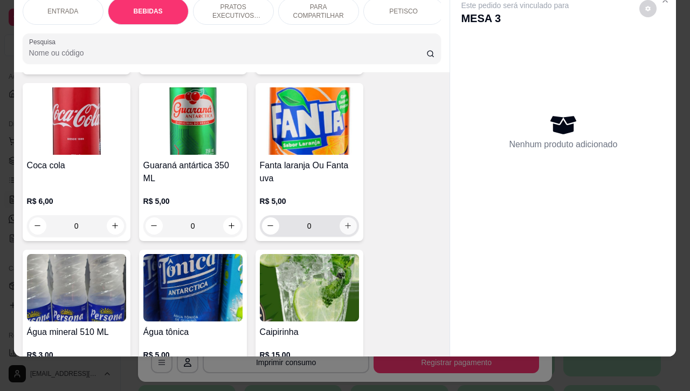
click at [345, 227] on icon "increase-product-quantity" at bounding box center [348, 226] width 6 height 6
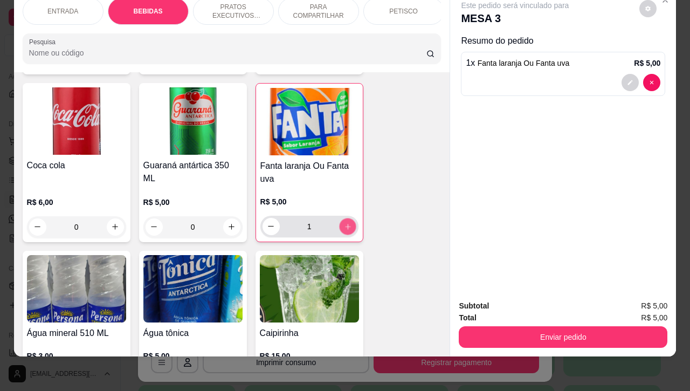
click at [343, 227] on icon "increase-product-quantity" at bounding box center [347, 226] width 8 height 8
type input "2"
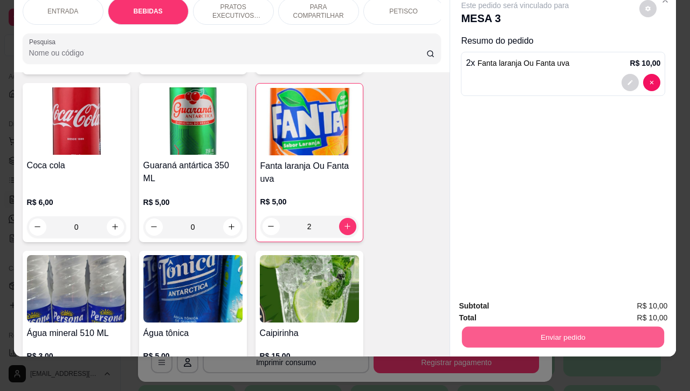
click at [555, 330] on button "Enviar pedido" at bounding box center [563, 336] width 202 height 21
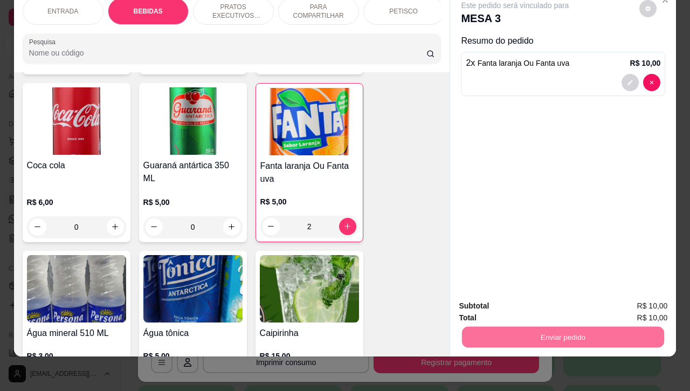
click at [564, 300] on button "Registrar cliente" at bounding box center [565, 299] width 71 height 20
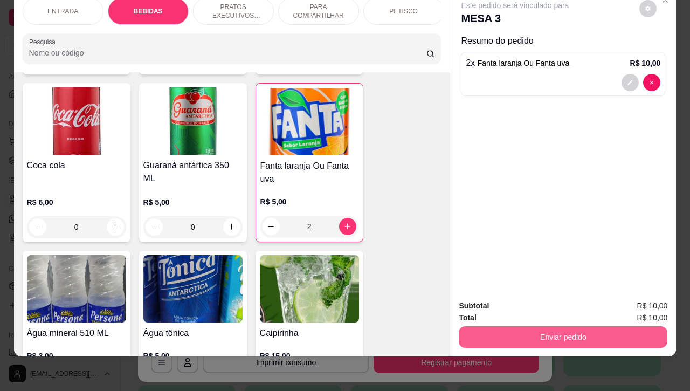
click at [569, 326] on button "Enviar pedido" at bounding box center [562, 337] width 209 height 22
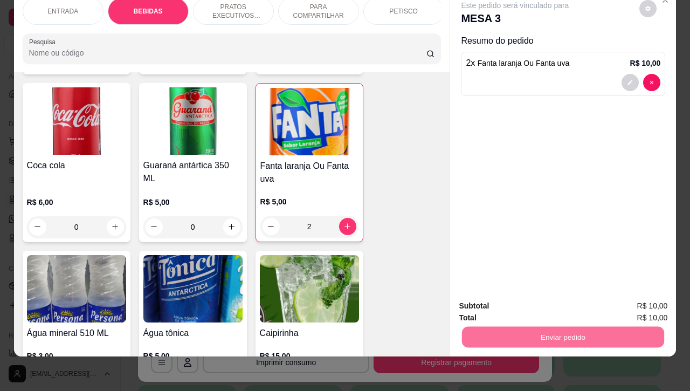
click at [625, 302] on button "Enviar pedido" at bounding box center [637, 299] width 61 height 20
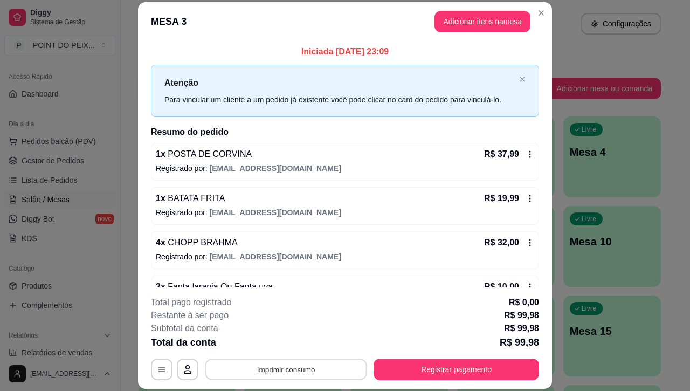
click at [316, 370] on button "Imprimir consumo" at bounding box center [286, 369] width 162 height 21
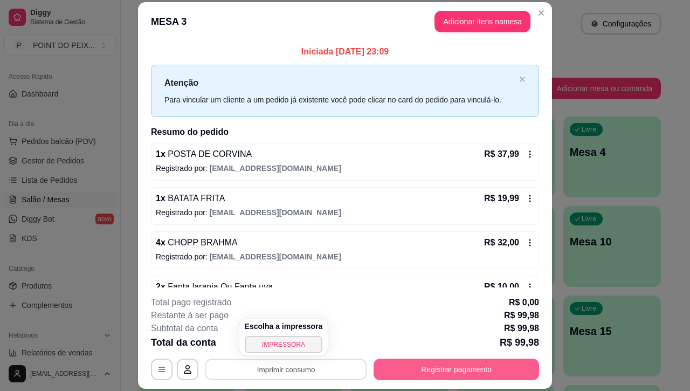
click at [451, 365] on button "Registrar pagamento" at bounding box center [455, 369] width 165 height 22
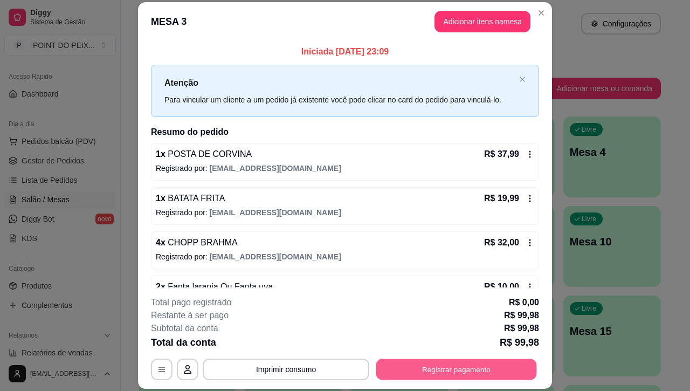
click at [456, 367] on button "Registrar pagamento" at bounding box center [456, 369] width 161 height 21
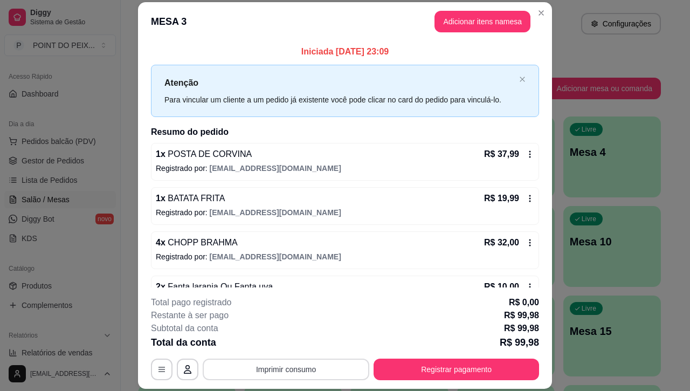
click at [299, 365] on button "Imprimir consumo" at bounding box center [286, 369] width 166 height 22
click at [291, 345] on button "IMPRESSORA" at bounding box center [284, 344] width 78 height 17
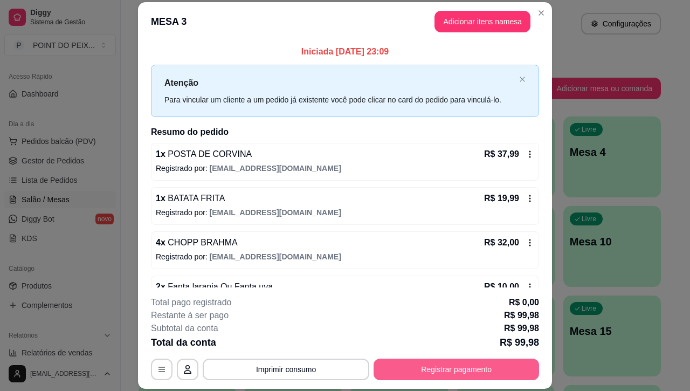
click at [451, 364] on button "Registrar pagamento" at bounding box center [455, 369] width 165 height 22
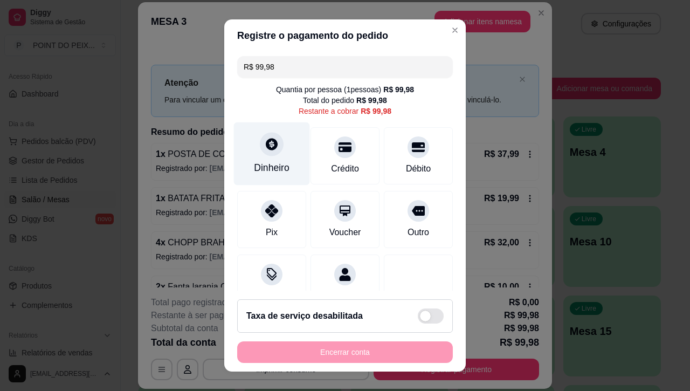
click at [260, 155] on div at bounding box center [272, 145] width 24 height 24
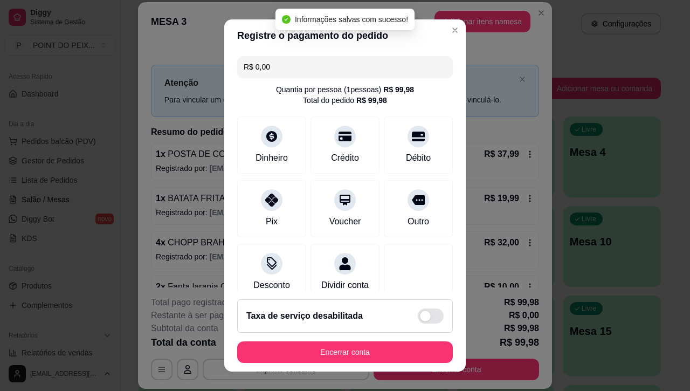
type input "R$ 0,00"
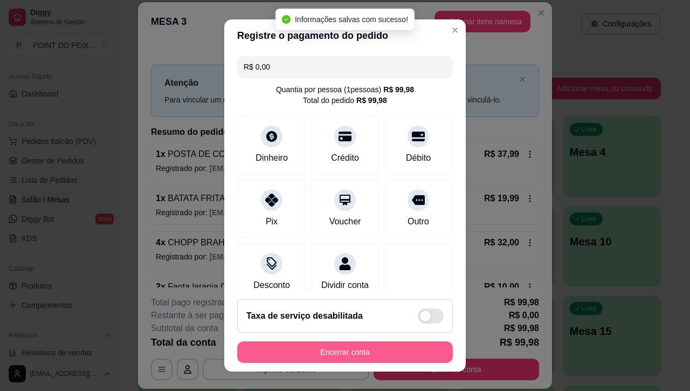
click at [348, 353] on button "Encerrar conta" at bounding box center [345, 352] width 216 height 22
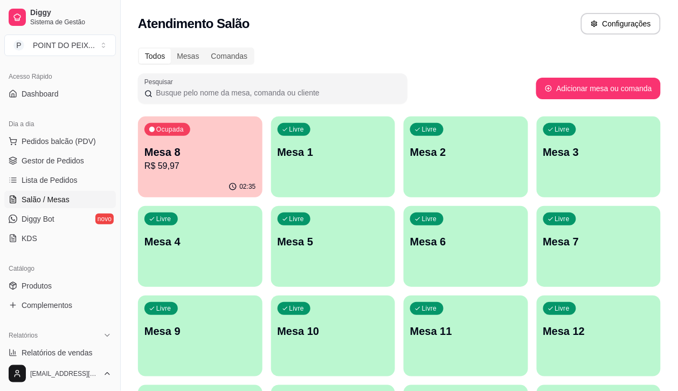
click at [189, 141] on div "Ocupada Mesa 8 R$ 59,97" at bounding box center [200, 146] width 124 height 60
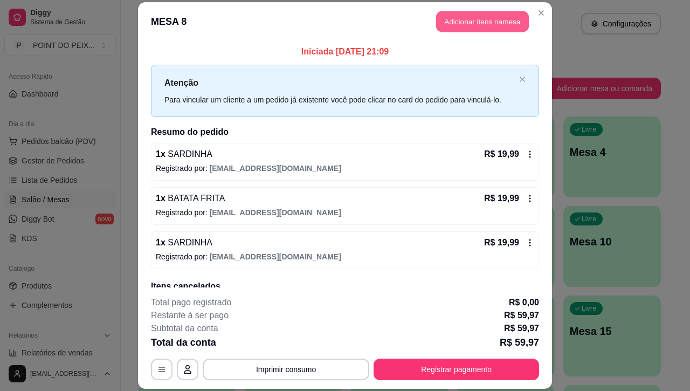
click at [467, 15] on button "Adicionar itens na mesa" at bounding box center [482, 21] width 93 height 21
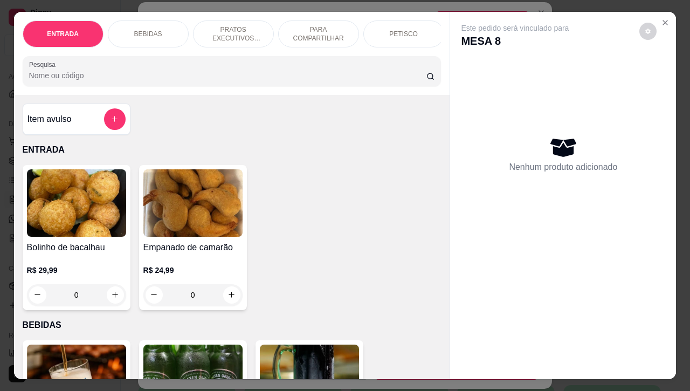
click at [160, 33] on div "BEBIDAS" at bounding box center [148, 33] width 81 height 27
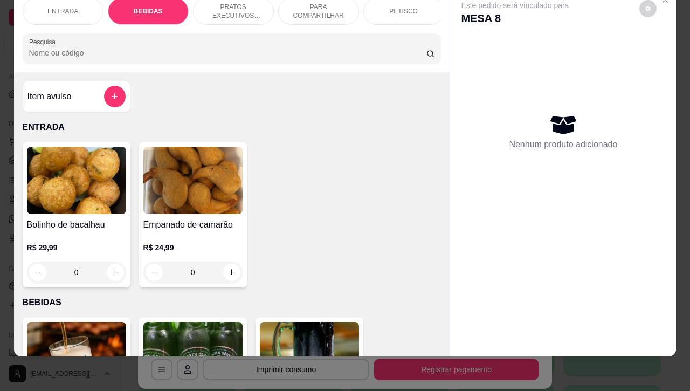
scroll to position [224, 0]
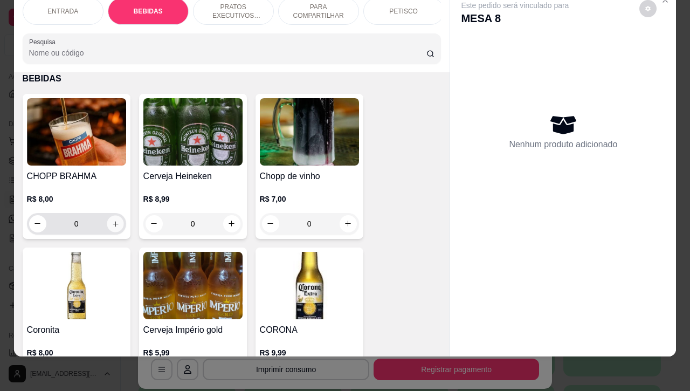
click at [111, 224] on icon "increase-product-quantity" at bounding box center [115, 223] width 8 height 8
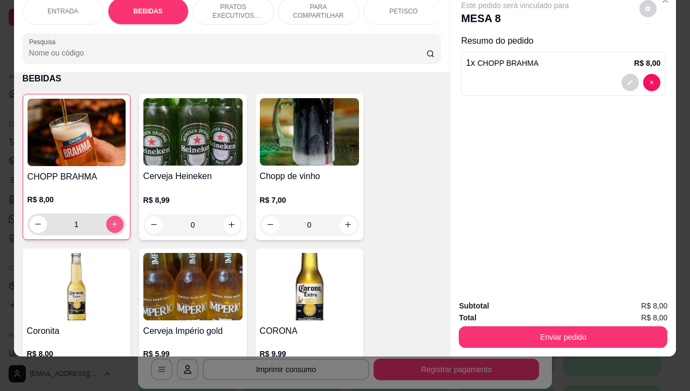
click at [110, 224] on icon "increase-product-quantity" at bounding box center [114, 224] width 8 height 8
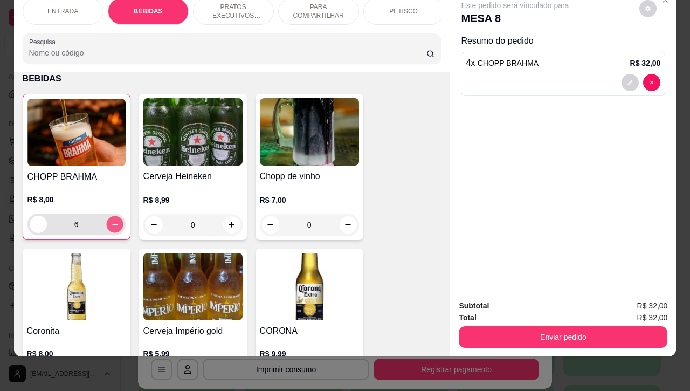
click at [110, 224] on icon "increase-product-quantity" at bounding box center [114, 224] width 8 height 8
click at [112, 224] on icon "increase-product-quantity" at bounding box center [114, 223] width 5 height 5
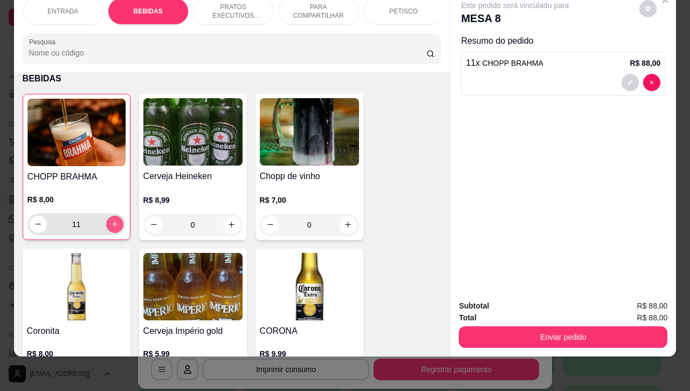
click at [110, 224] on icon "increase-product-quantity" at bounding box center [114, 224] width 8 height 8
type input "12"
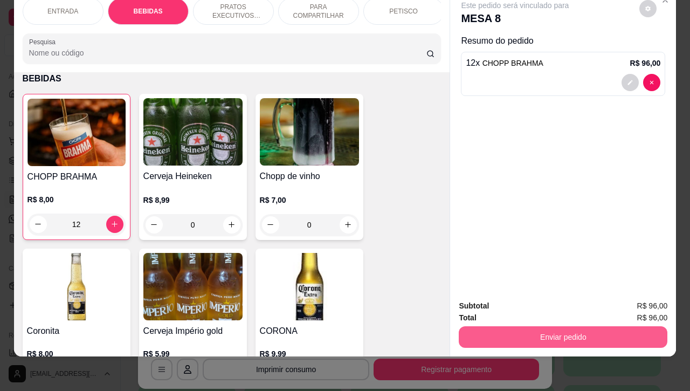
click at [523, 326] on button "Enviar pedido" at bounding box center [562, 337] width 209 height 22
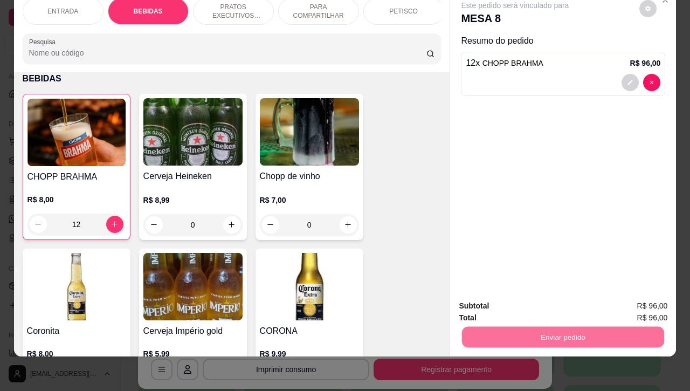
click at [624, 299] on button "Enviar pedido" at bounding box center [637, 299] width 61 height 20
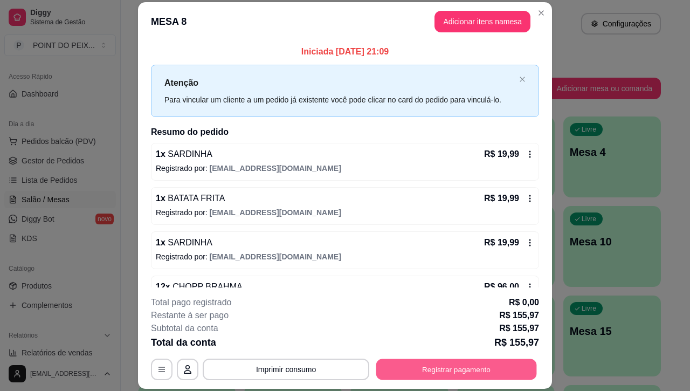
click at [414, 368] on button "Registrar pagamento" at bounding box center [456, 369] width 161 height 21
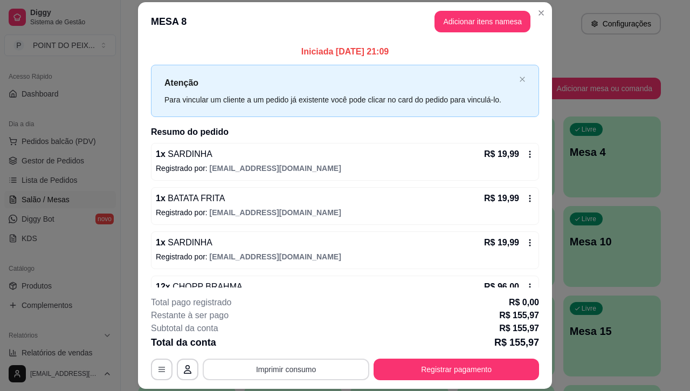
click at [314, 370] on button "Imprimir consumo" at bounding box center [286, 369] width 166 height 22
click at [286, 344] on button "IMPRESSORA" at bounding box center [284, 344] width 78 height 17
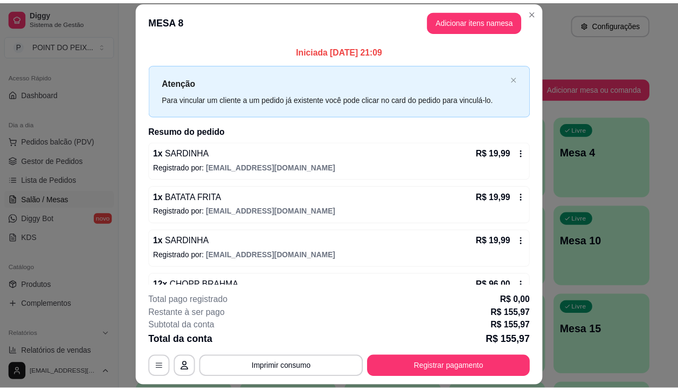
scroll to position [0, 0]
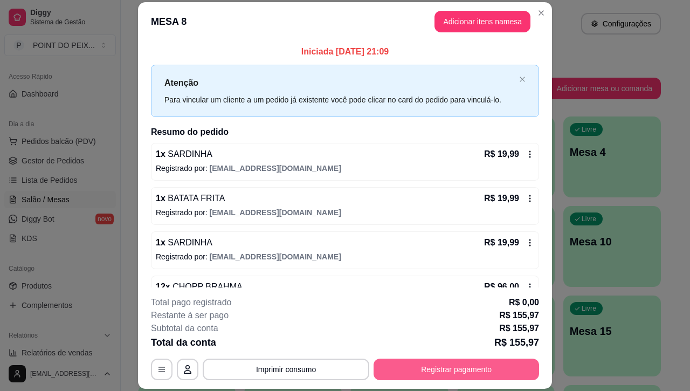
click at [400, 367] on button "Registrar pagamento" at bounding box center [455, 369] width 165 height 22
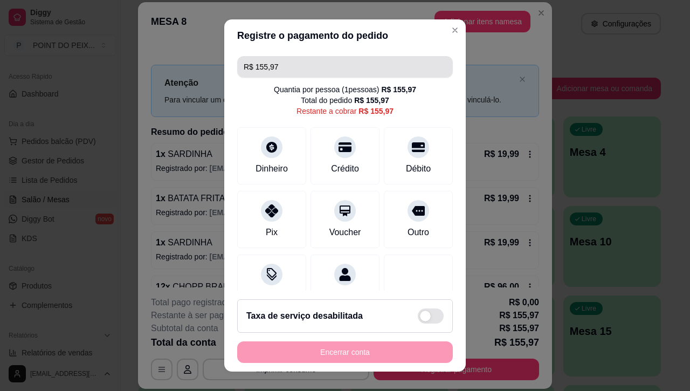
click at [276, 72] on input "R$ 155,97" at bounding box center [345, 67] width 203 height 22
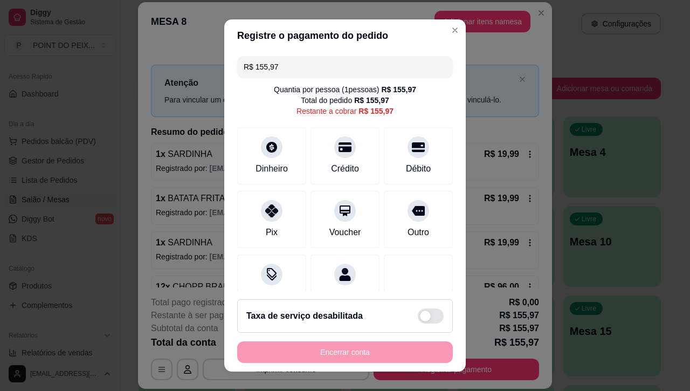
click at [276, 72] on input "R$ 155,97" at bounding box center [345, 67] width 203 height 22
click at [266, 149] on icon at bounding box center [272, 144] width 12 height 12
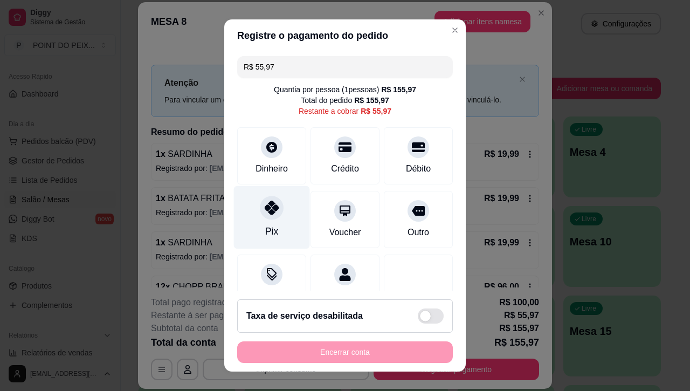
click at [265, 211] on icon at bounding box center [272, 207] width 14 height 14
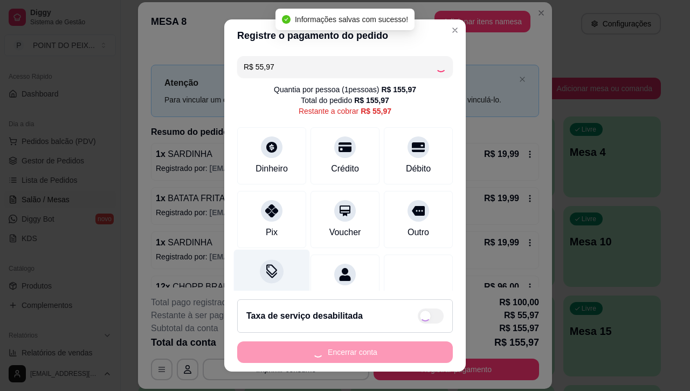
type input "R$ 0,00"
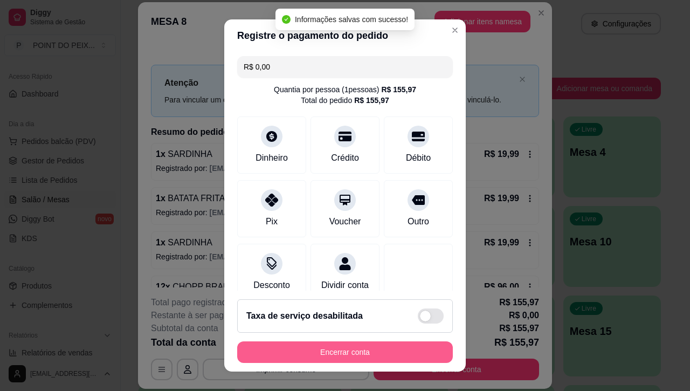
click at [317, 350] on button "Encerrar conta" at bounding box center [345, 352] width 216 height 22
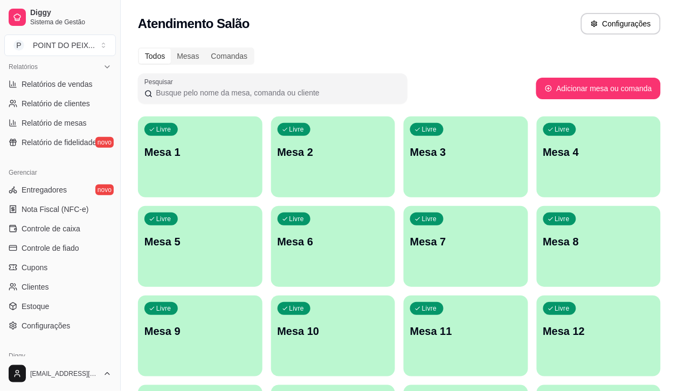
scroll to position [337, 0]
click at [60, 235] on link "Controle de caixa" at bounding box center [60, 227] width 112 height 17
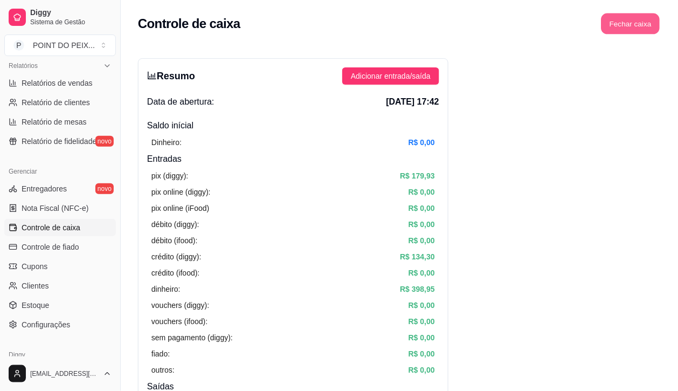
click at [615, 33] on button "Fechar caixa" at bounding box center [630, 23] width 59 height 21
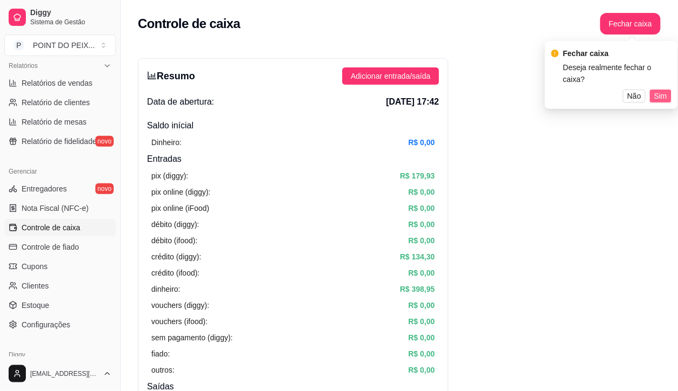
click at [656, 90] on span "Sim" at bounding box center [660, 96] width 13 height 12
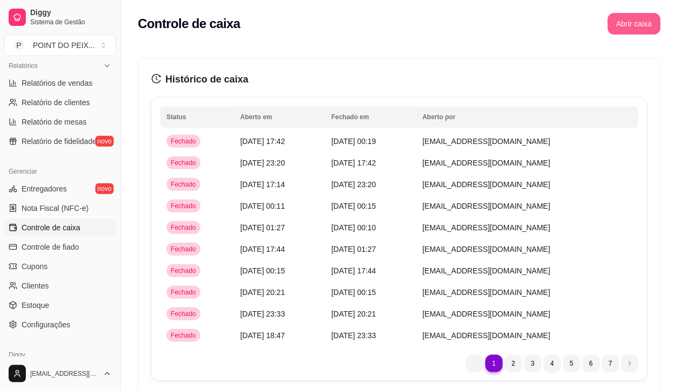
click at [626, 31] on button "Abrir caixa" at bounding box center [634, 24] width 53 height 22
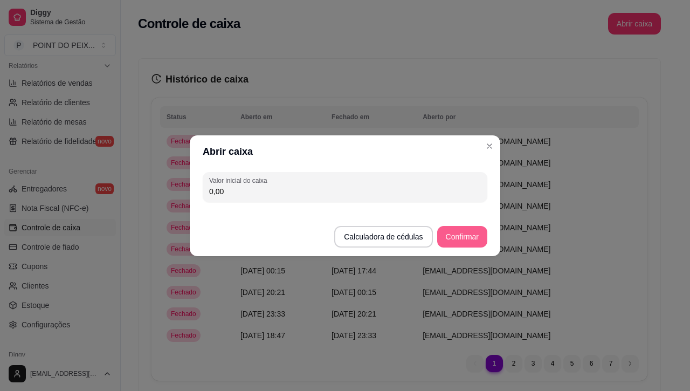
click at [470, 235] on button "Confirmar" at bounding box center [462, 237] width 50 height 22
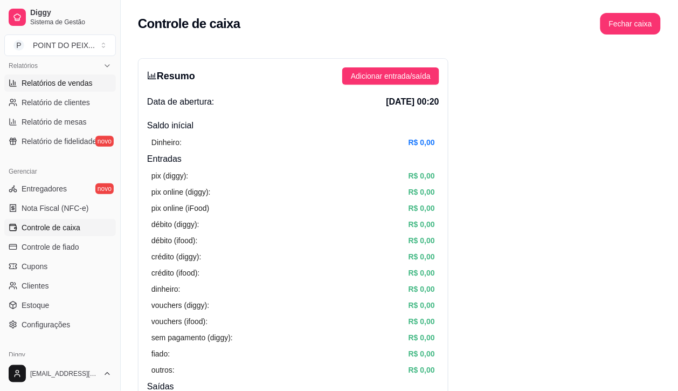
click at [66, 87] on span "Relatórios de vendas" at bounding box center [57, 83] width 71 height 11
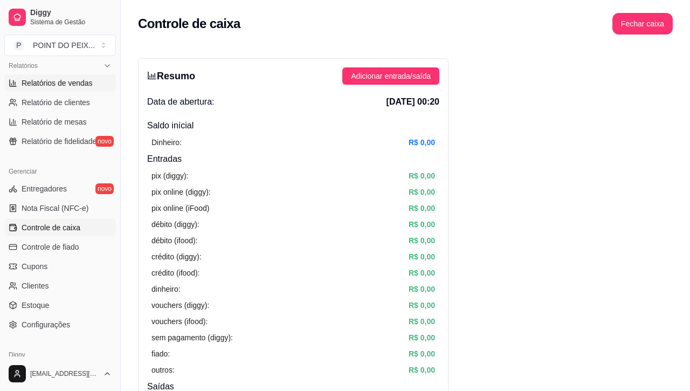
select select "ALL"
select select "0"
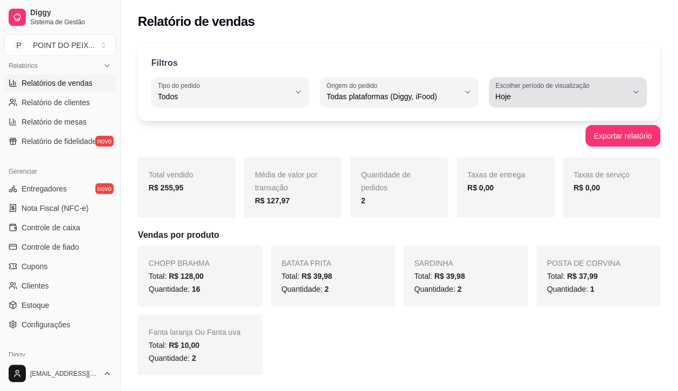
click at [633, 95] on icon "button" at bounding box center [636, 92] width 9 height 9
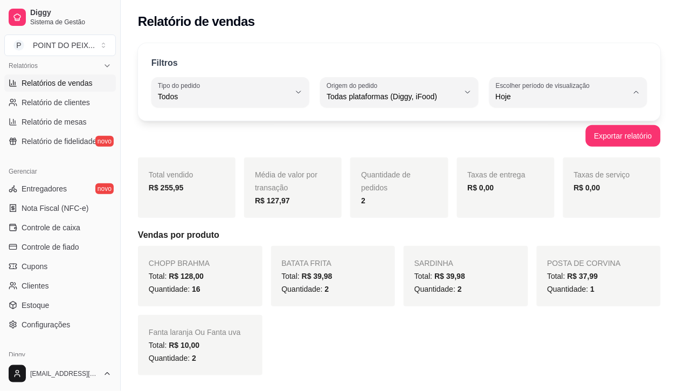
click at [548, 145] on span "Ontem" at bounding box center [563, 140] width 125 height 10
type input "1"
select select "1"
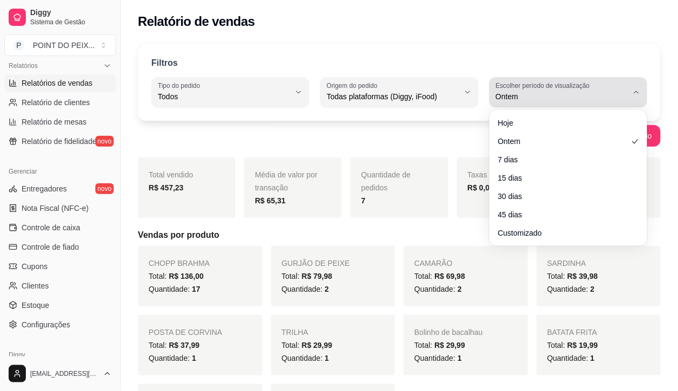
click at [638, 93] on icon "button" at bounding box center [636, 92] width 9 height 9
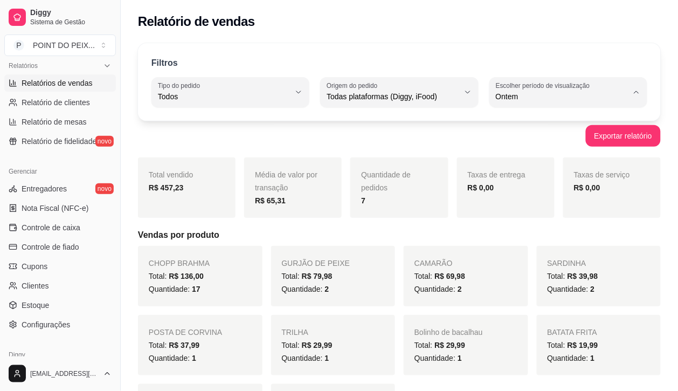
click at [528, 122] on span "Hoje" at bounding box center [563, 122] width 125 height 10
type input "0"
select select "0"
